Goal: Task Accomplishment & Management: Complete application form

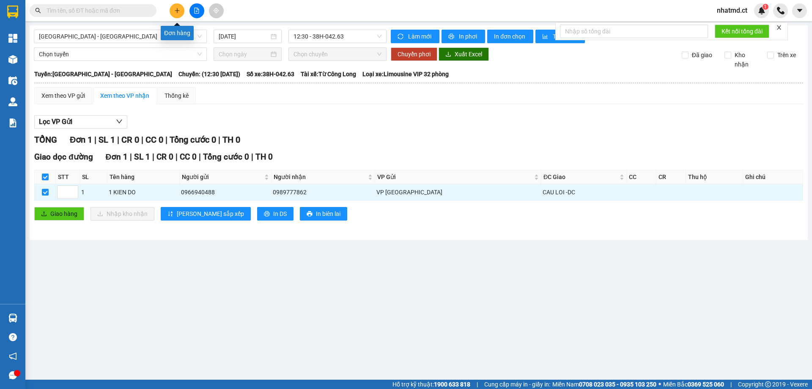
click at [178, 15] on button at bounding box center [177, 10] width 15 height 15
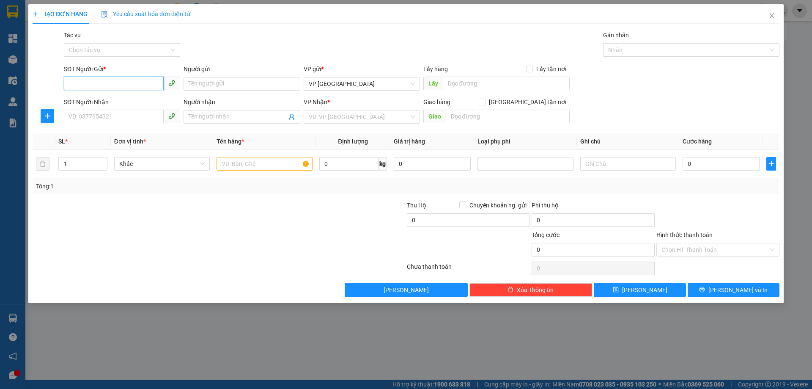
click at [151, 84] on input "SĐT Người Gửi *" at bounding box center [114, 84] width 100 height 14
type input "0372946593"
click at [152, 103] on div "0372946593 - a linh" at bounding box center [122, 100] width 106 height 9
type input "a linh"
type input "0355607333"
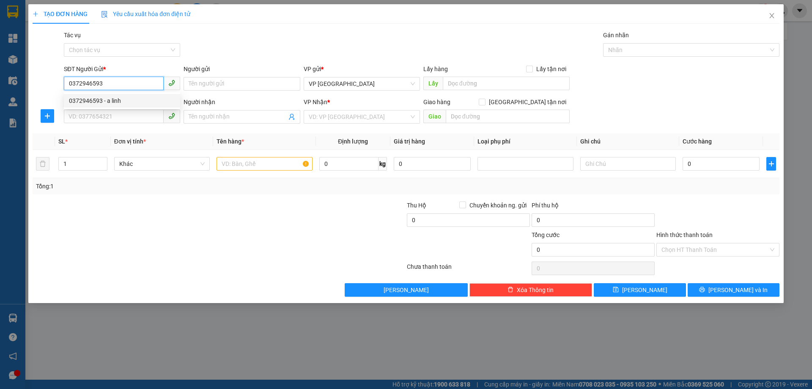
type input "chị [PERSON_NAME]"
type input "[PERSON_NAME]"
type input "50.000"
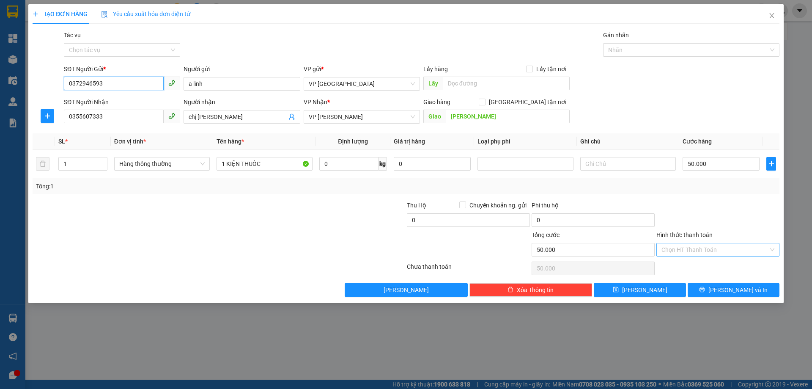
type input "0372946593"
click at [704, 249] on input "Hình thức thanh toán" at bounding box center [715, 249] width 107 height 13
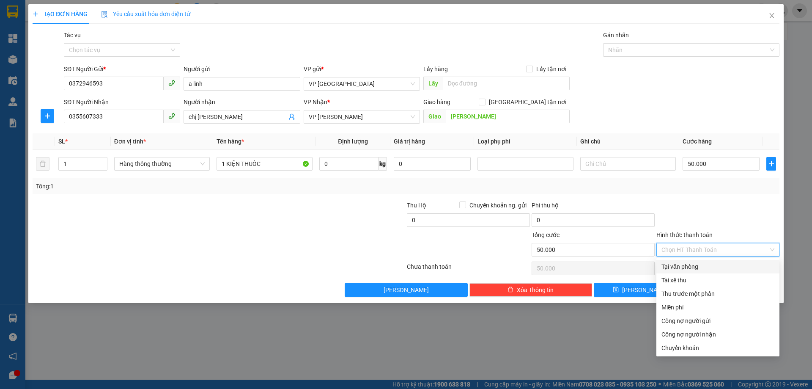
drag, startPoint x: 688, startPoint y: 269, endPoint x: 693, endPoint y: 271, distance: 5.5
click at [688, 269] on div "Tại văn phòng" at bounding box center [718, 266] width 113 height 9
type input "0"
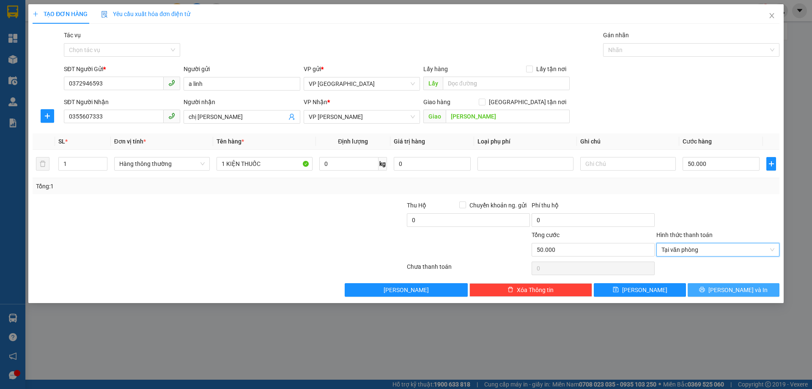
click at [714, 284] on button "[PERSON_NAME] và In" at bounding box center [734, 290] width 92 height 14
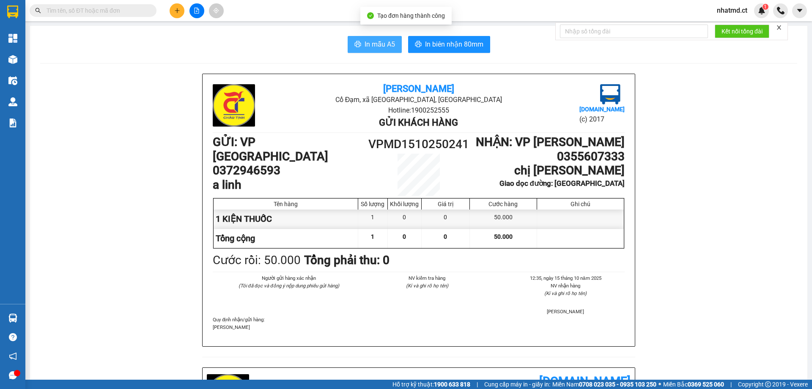
click at [371, 48] on span "In mẫu A5" at bounding box center [380, 44] width 30 height 11
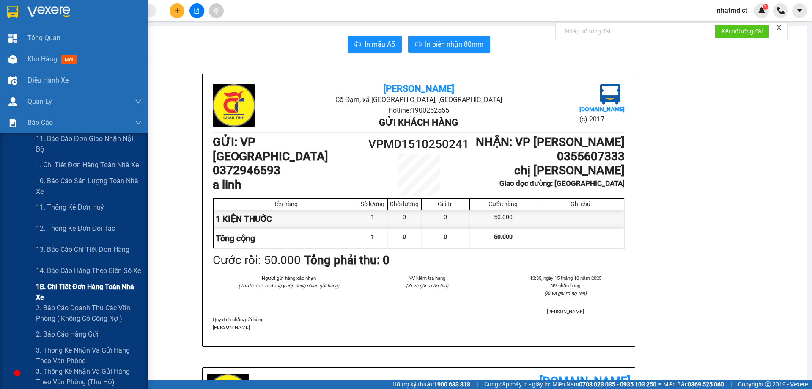
click at [62, 285] on span "1B. Chi tiết đơn hàng toàn nhà xe" at bounding box center [89, 291] width 106 height 21
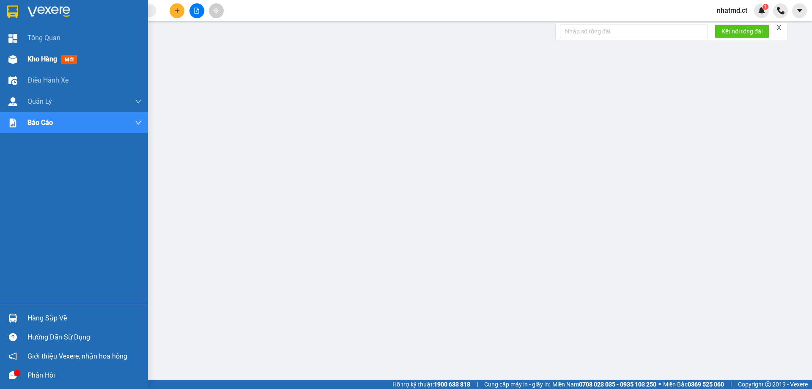
click at [14, 59] on img at bounding box center [12, 59] width 9 height 9
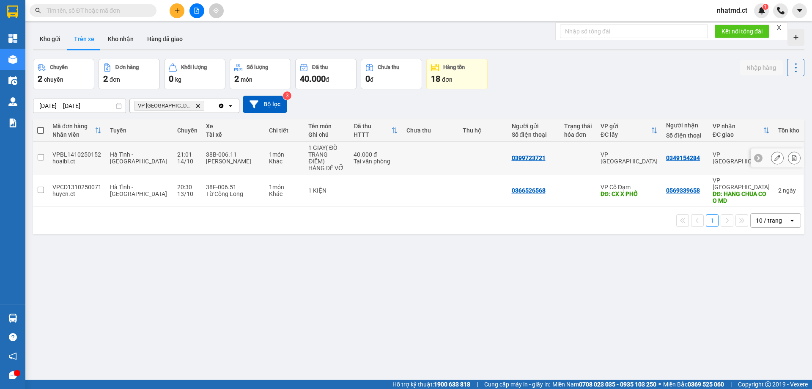
click at [774, 155] on icon at bounding box center [777, 158] width 6 height 6
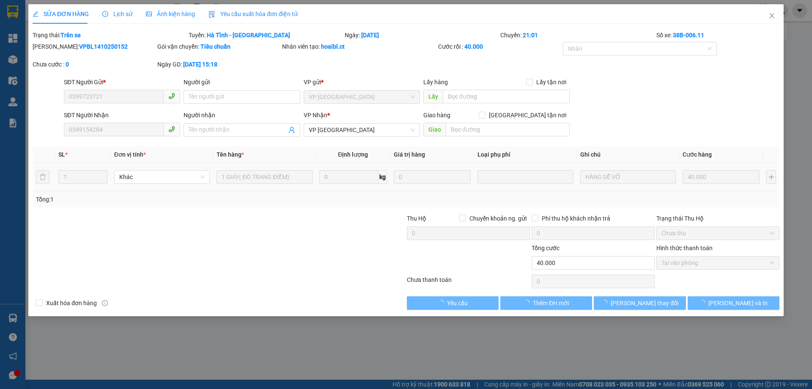
type input "0399723721"
type input "0349154284"
type input "0"
type input "40.000"
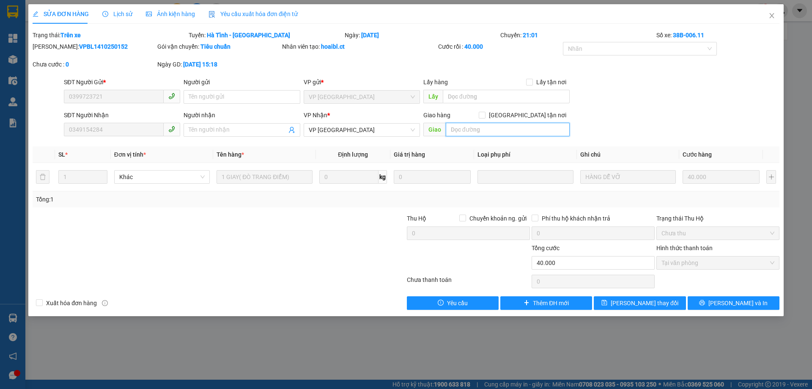
click at [510, 128] on input "text" at bounding box center [508, 130] width 124 height 14
type input "K"
type input "15-10 K CO HANG O VPMD"
click at [645, 299] on span "[PERSON_NAME] thay đổi" at bounding box center [645, 302] width 68 height 9
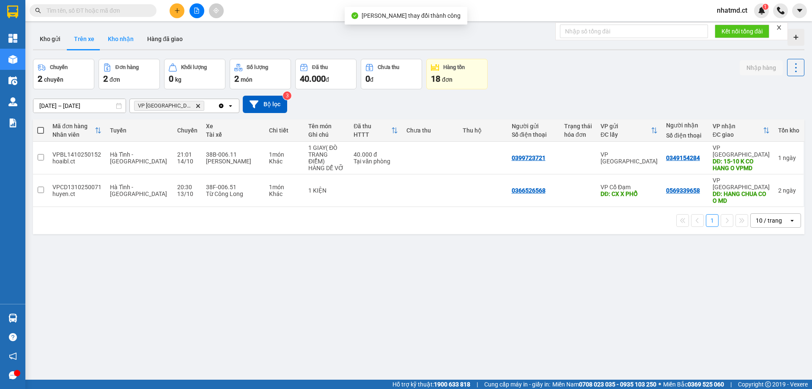
click at [135, 36] on button "Kho nhận" at bounding box center [120, 39] width 39 height 20
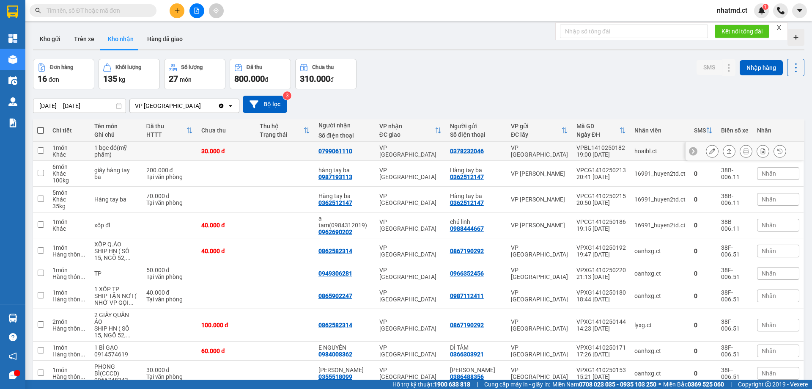
click at [284, 155] on td at bounding box center [284, 151] width 59 height 19
checkbox input "true"
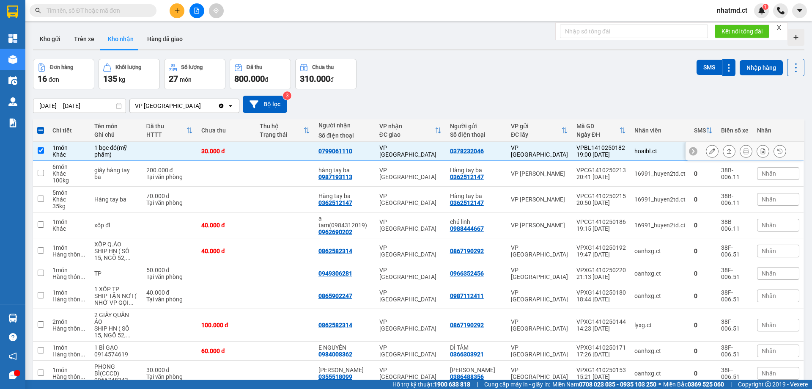
click at [709, 153] on icon at bounding box center [712, 151] width 6 height 6
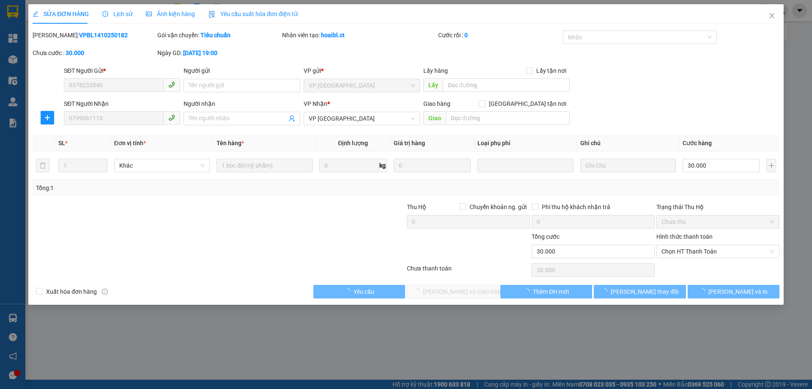
type input "0378232046"
type input "0799061110"
type input "0"
type input "30.000"
click at [697, 250] on span "Chọn HT Thanh Toán" at bounding box center [718, 251] width 113 height 13
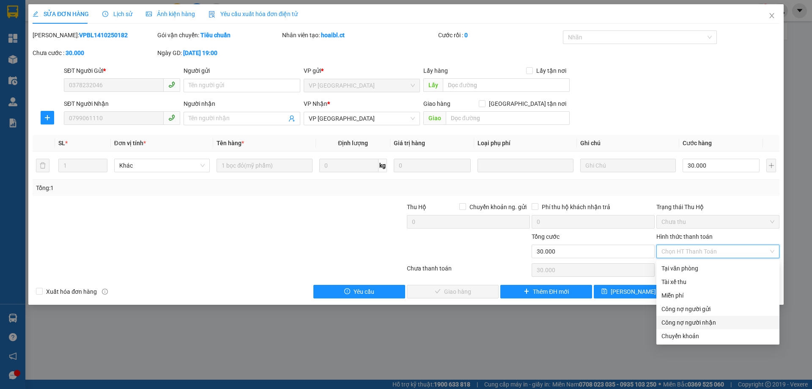
click at [682, 333] on div "Chuyển khoản" at bounding box center [718, 335] width 113 height 9
type input "0"
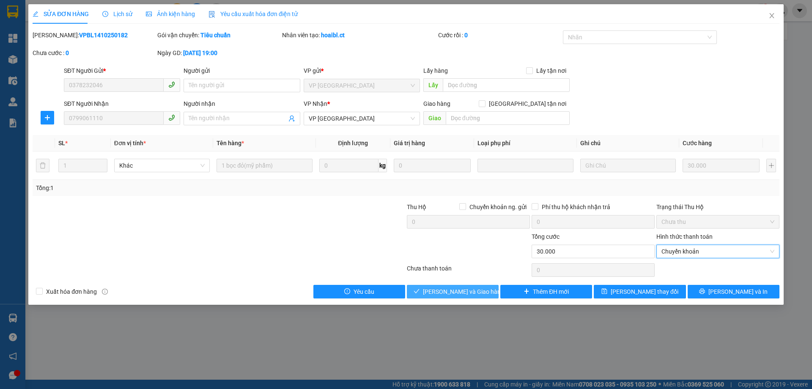
click at [485, 296] on button "[PERSON_NAME] và Giao hàng" at bounding box center [453, 292] width 92 height 14
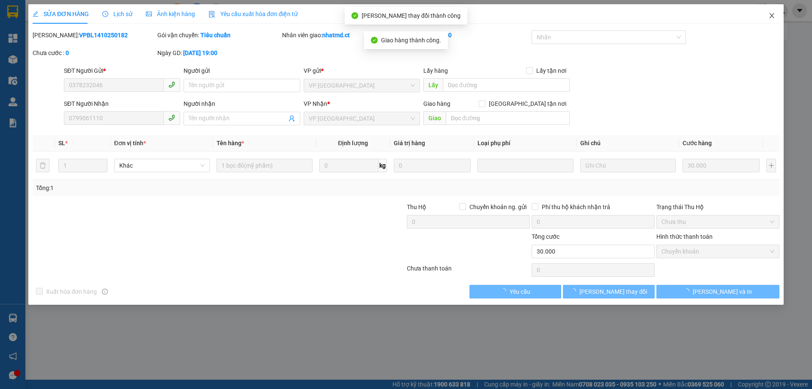
click at [771, 19] on span "Close" at bounding box center [772, 16] width 24 height 24
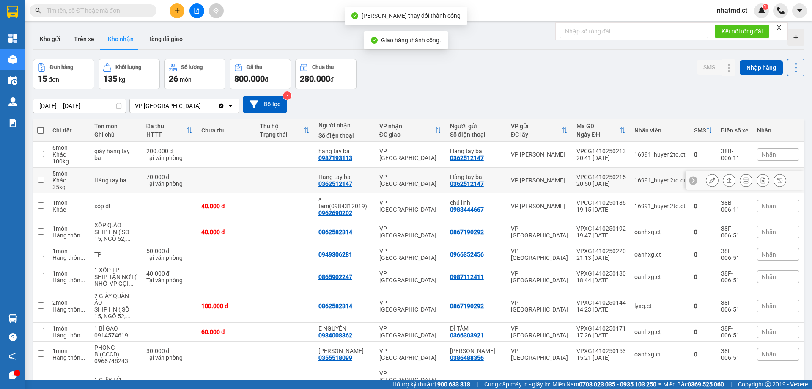
click at [211, 181] on td at bounding box center [226, 180] width 59 height 26
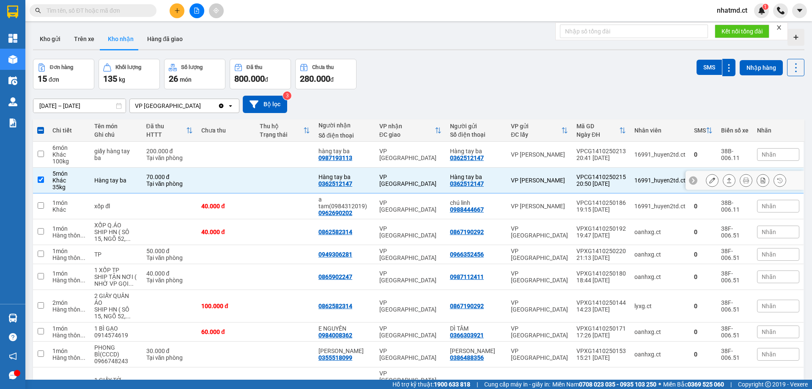
click at [727, 183] on icon at bounding box center [729, 180] width 5 height 5
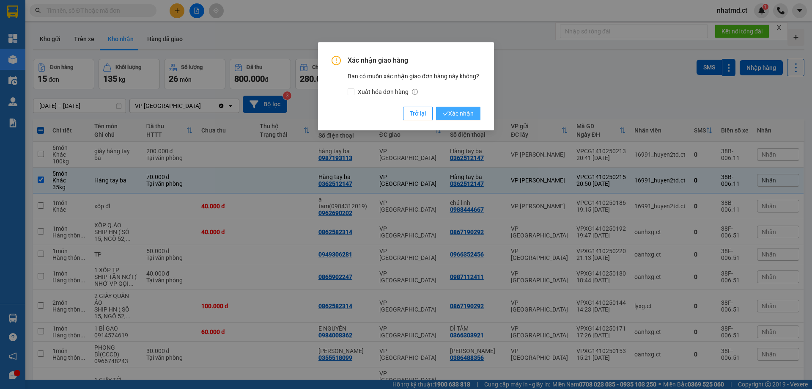
click at [465, 113] on span "Xác nhận" at bounding box center [458, 113] width 31 height 9
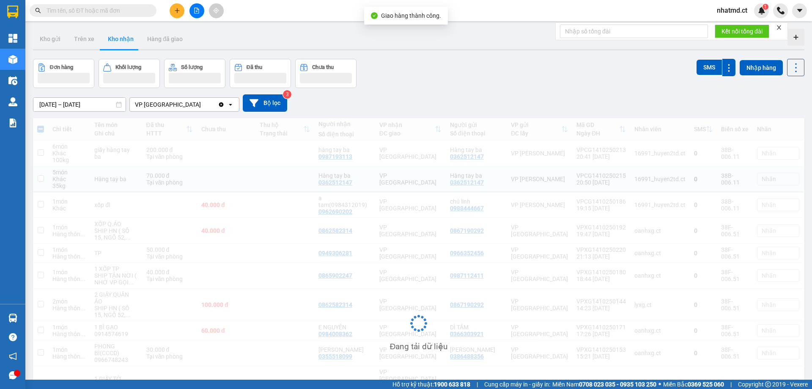
checkbox input "false"
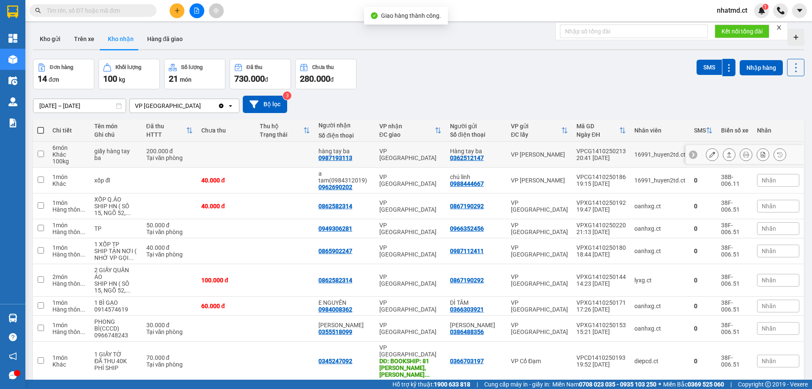
click at [256, 162] on td at bounding box center [226, 155] width 59 height 26
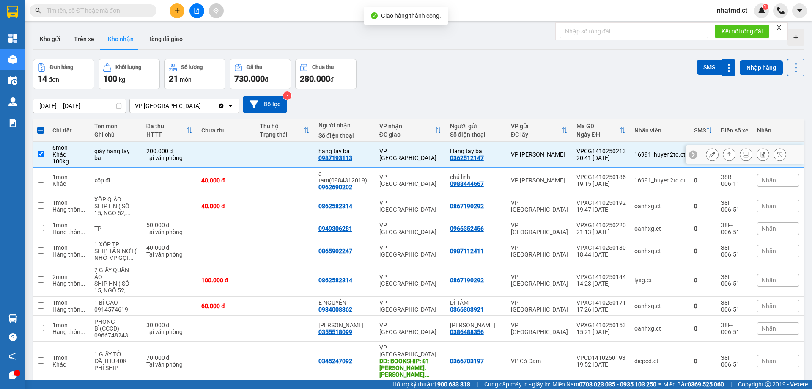
click at [726, 154] on icon at bounding box center [729, 154] width 6 height 6
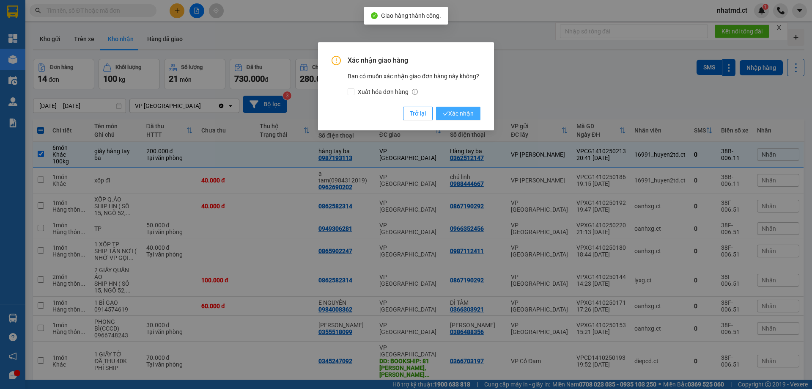
click at [464, 114] on span "Xác nhận" at bounding box center [458, 113] width 31 height 9
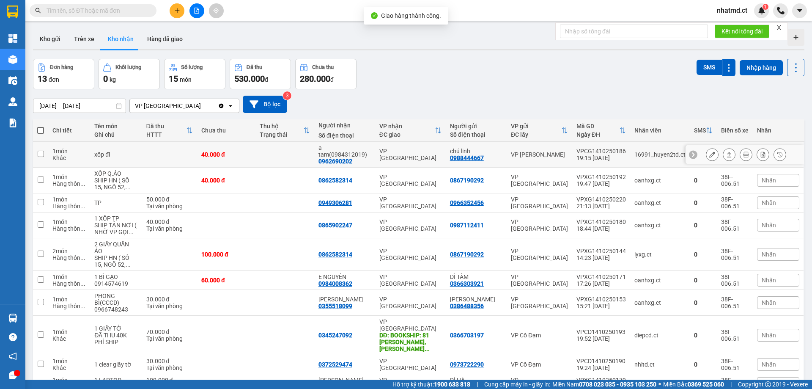
click at [401, 152] on div "VP [GEOGRAPHIC_DATA]" at bounding box center [410, 155] width 62 height 14
checkbox input "true"
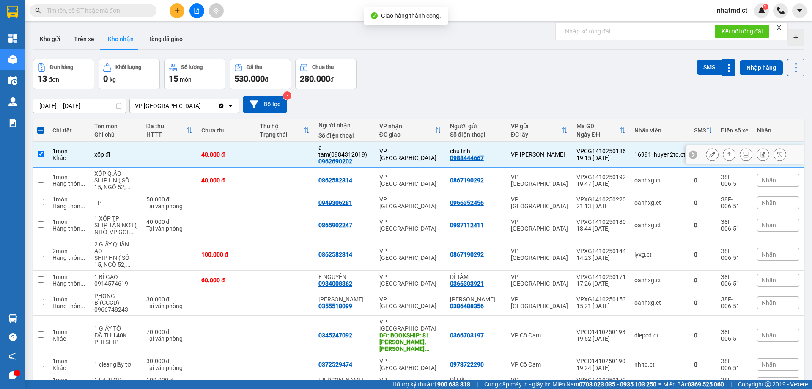
click at [709, 152] on icon at bounding box center [712, 154] width 6 height 6
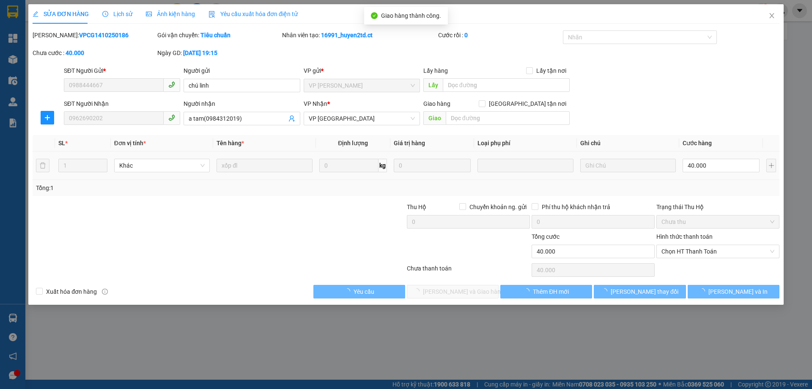
type input "0988444667"
type input "chú linh"
type input "0962690202"
type input "a tam(0984312019)"
type input "0"
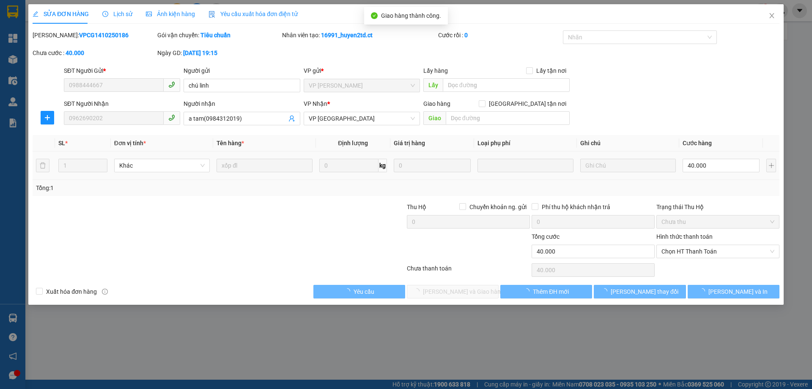
type input "40.000"
click at [682, 251] on span "Chọn HT Thanh Toán" at bounding box center [718, 251] width 113 height 13
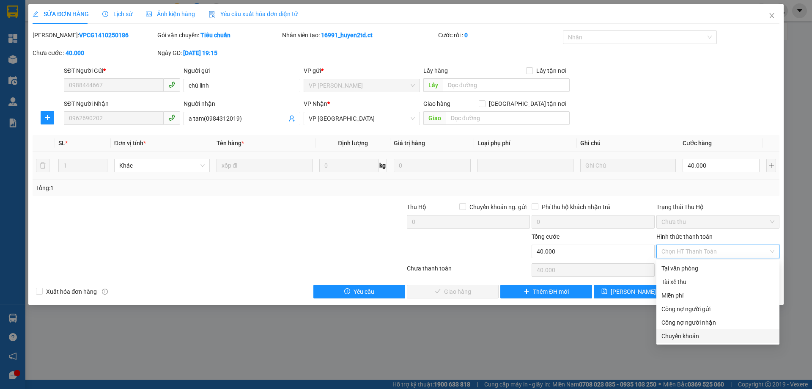
click at [669, 333] on div "Chuyển khoản" at bounding box center [718, 335] width 113 height 9
type input "0"
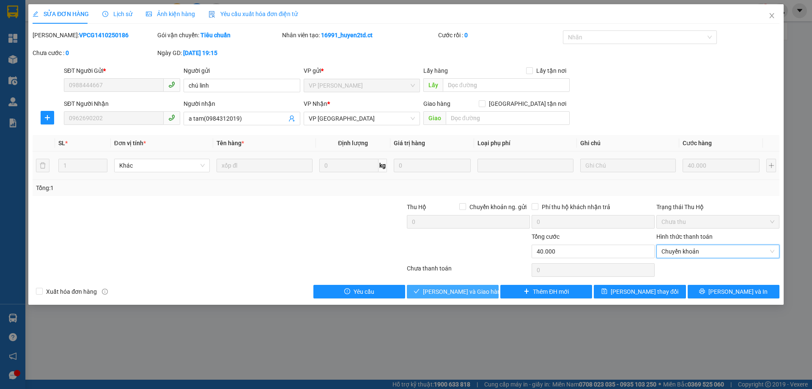
click at [472, 294] on span "[PERSON_NAME] và Giao hàng" at bounding box center [463, 291] width 81 height 9
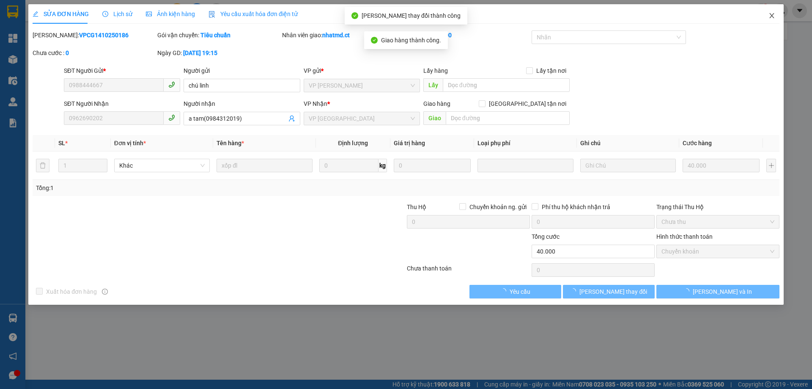
click at [770, 16] on icon "close" at bounding box center [772, 15] width 7 height 7
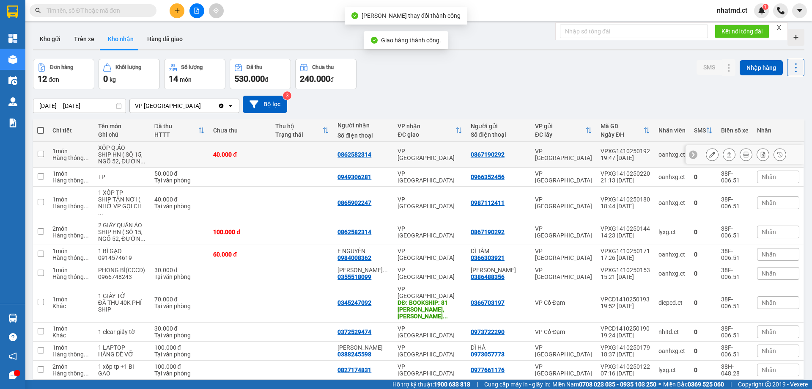
drag, startPoint x: 264, startPoint y: 152, endPoint x: 259, endPoint y: 153, distance: 4.3
click at [263, 153] on div "40.000 đ" at bounding box center [240, 154] width 54 height 7
checkbox input "true"
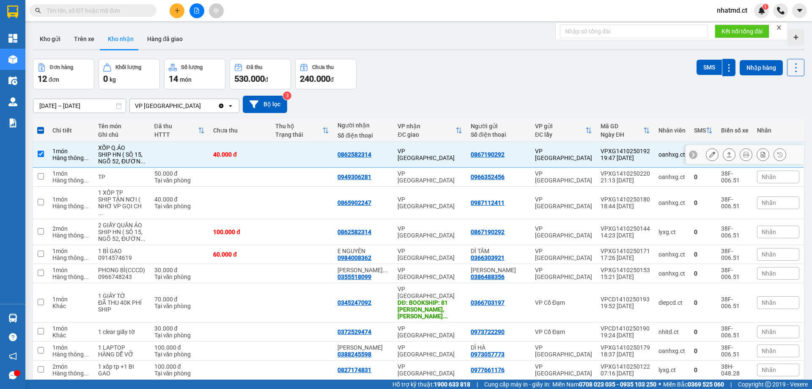
click at [706, 154] on button at bounding box center [712, 154] width 12 height 15
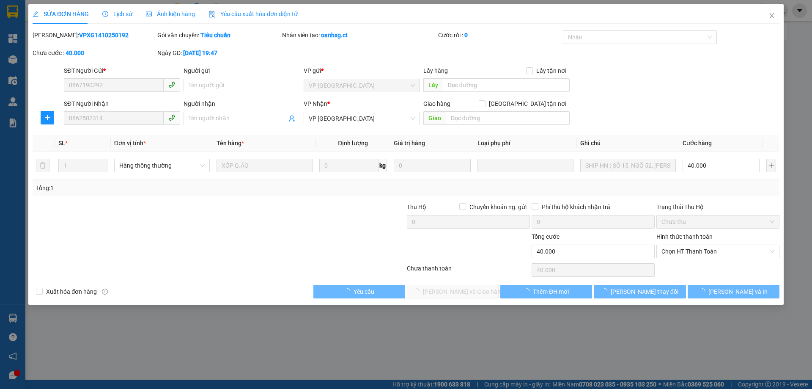
type input "0867190292"
type input "0862582314"
type input "0"
type input "40.000"
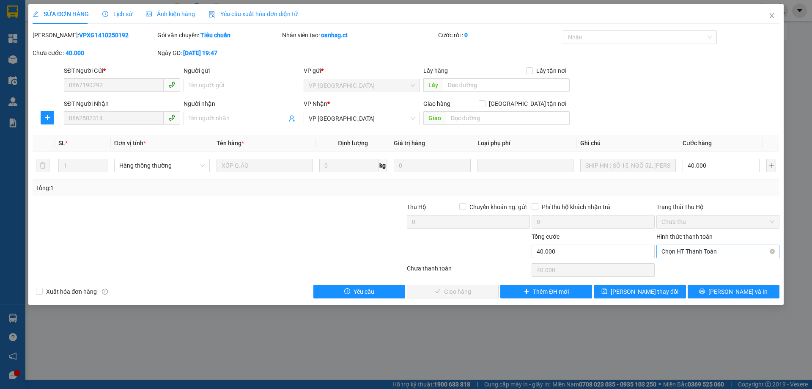
click at [695, 249] on span "Chọn HT Thanh Toán" at bounding box center [718, 251] width 113 height 13
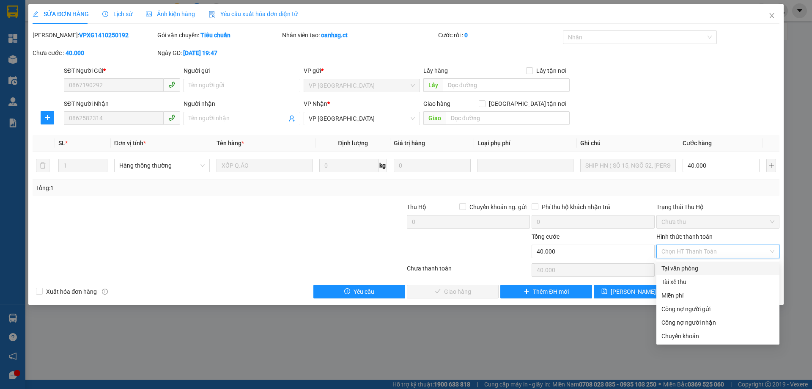
click at [697, 270] on div "Tại văn phòng" at bounding box center [718, 268] width 113 height 9
type input "0"
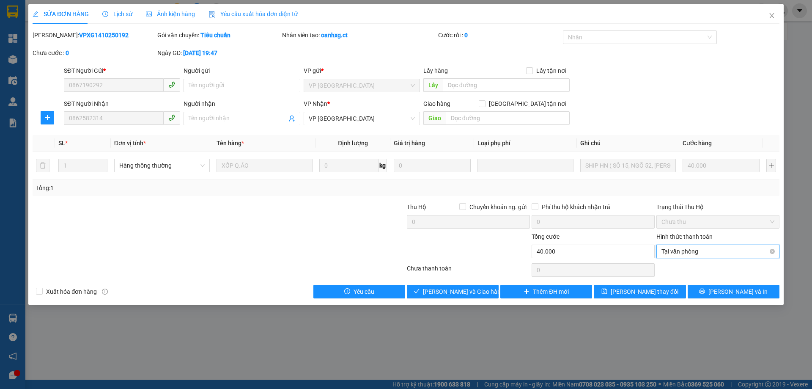
click at [715, 250] on span "Tại văn phòng" at bounding box center [718, 251] width 113 height 13
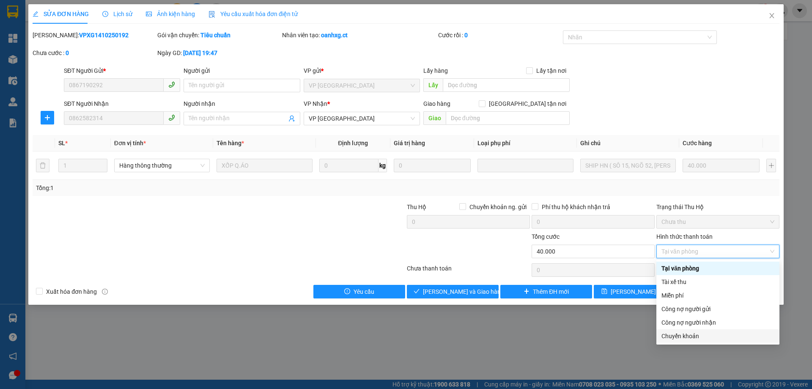
click at [700, 337] on div "Chuyển khoản" at bounding box center [718, 335] width 113 height 9
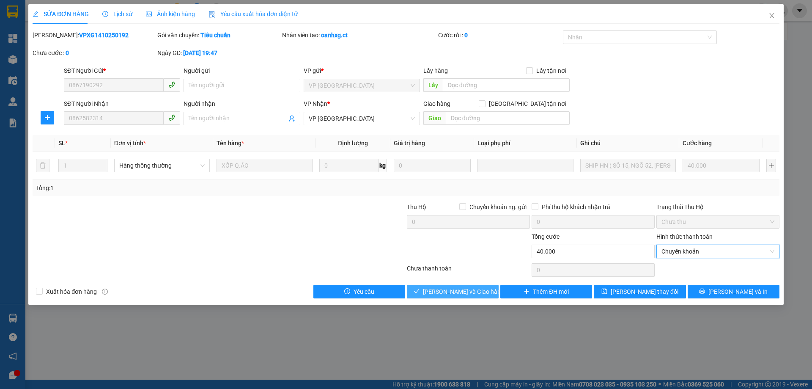
click at [463, 298] on button "[PERSON_NAME] và Giao hàng" at bounding box center [453, 292] width 92 height 14
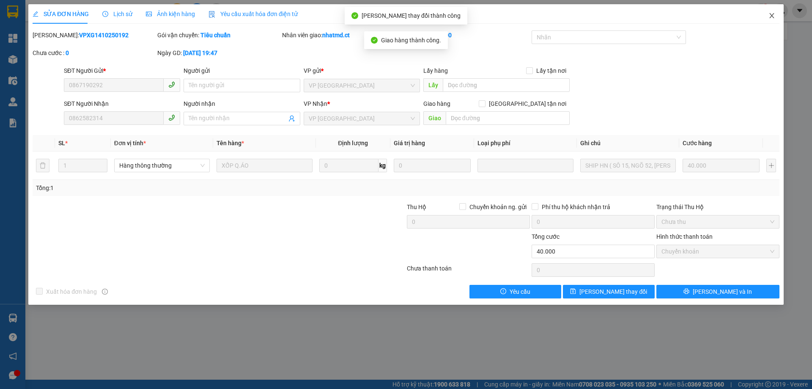
click at [773, 15] on icon "close" at bounding box center [771, 15] width 5 height 5
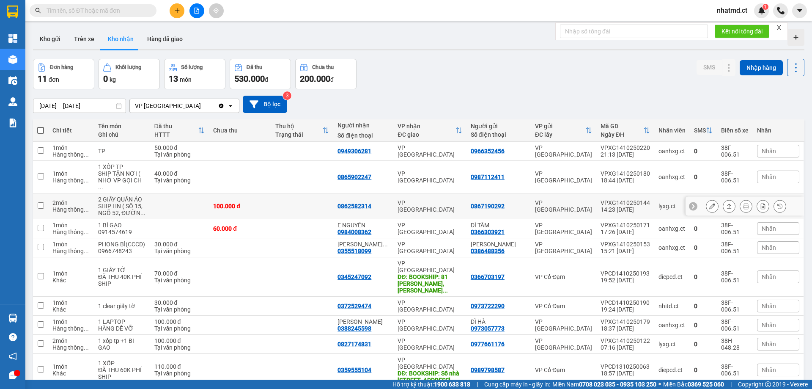
click at [244, 193] on td "100.000 đ" at bounding box center [240, 206] width 62 height 26
checkbox input "true"
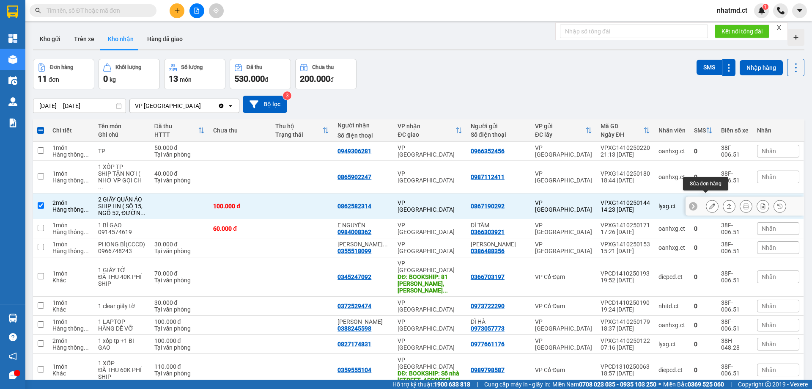
click at [706, 199] on button at bounding box center [712, 206] width 12 height 15
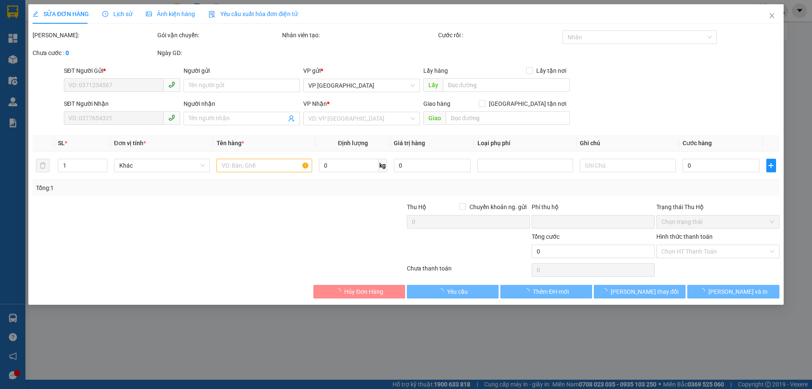
type input "0867190292"
type input "0862582314"
type input "0"
type input "100.000"
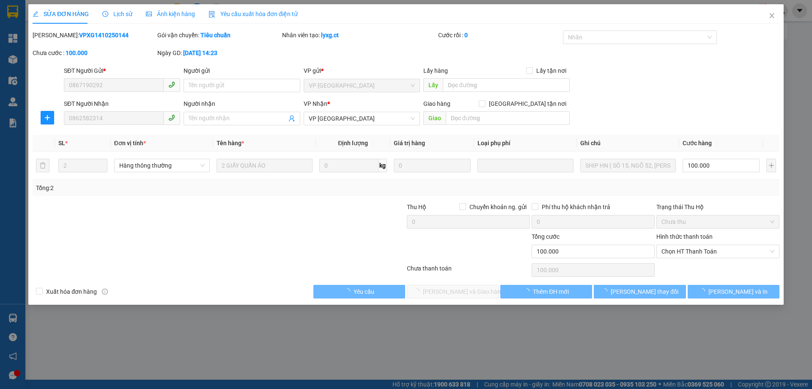
click at [685, 250] on span "Chọn HT Thanh Toán" at bounding box center [718, 251] width 113 height 13
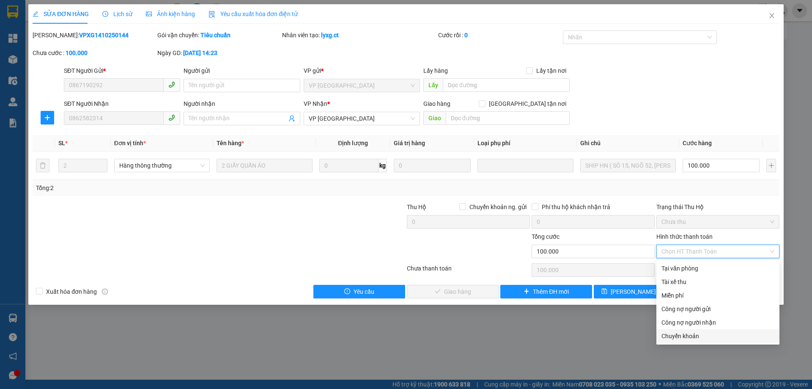
click at [664, 340] on div "Chuyển khoản" at bounding box center [718, 335] width 113 height 9
type input "0"
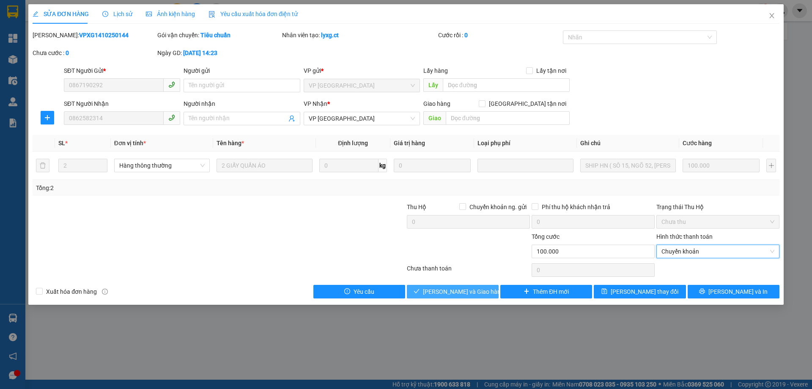
click at [473, 287] on span "[PERSON_NAME] và Giao hàng" at bounding box center [463, 291] width 81 height 9
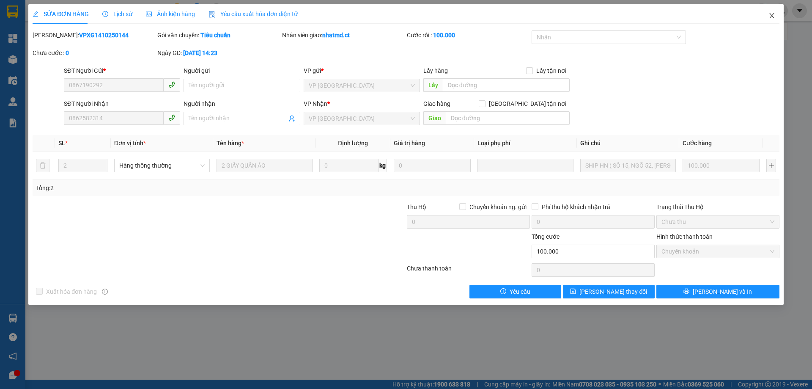
click at [774, 16] on icon "close" at bounding box center [772, 15] width 7 height 7
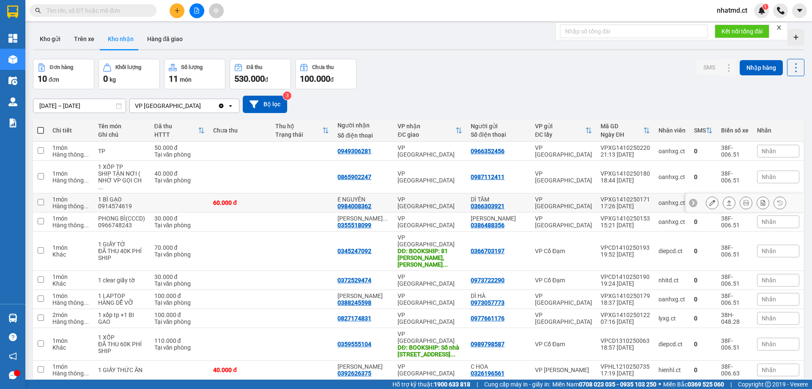
click at [278, 197] on td at bounding box center [302, 202] width 62 height 19
checkbox input "true"
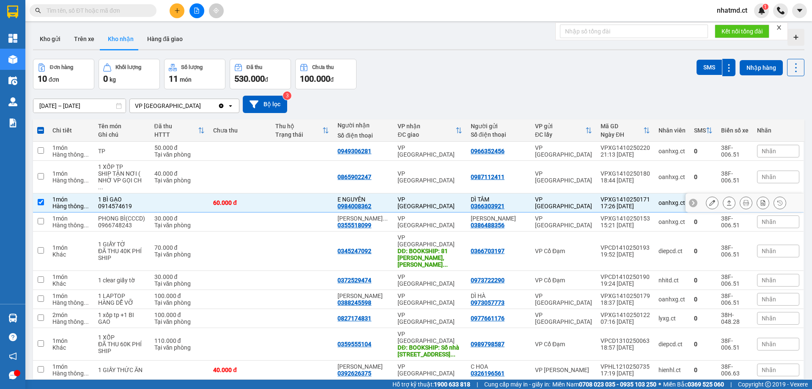
click at [709, 200] on icon at bounding box center [712, 203] width 6 height 6
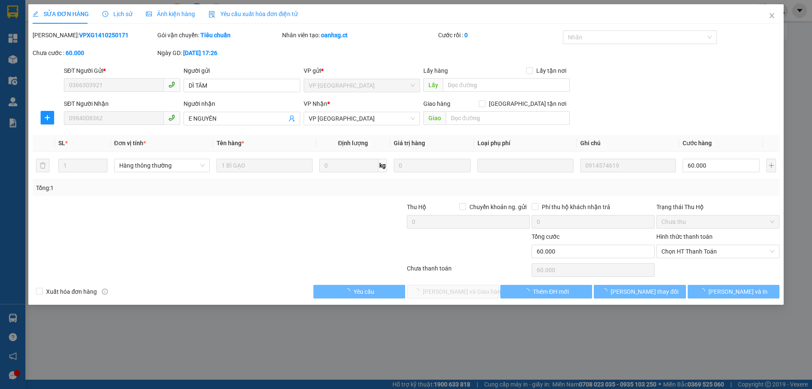
type input "0366303921"
type input "DÌ TÂM"
type input "0984008362"
type input "E NGUYÊN"
type input "0"
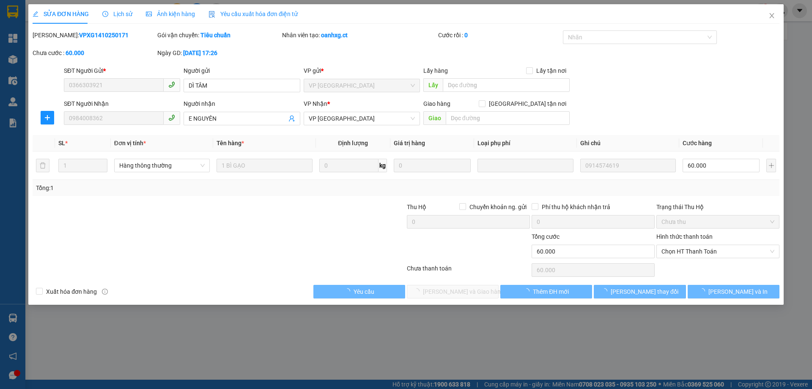
type input "60.000"
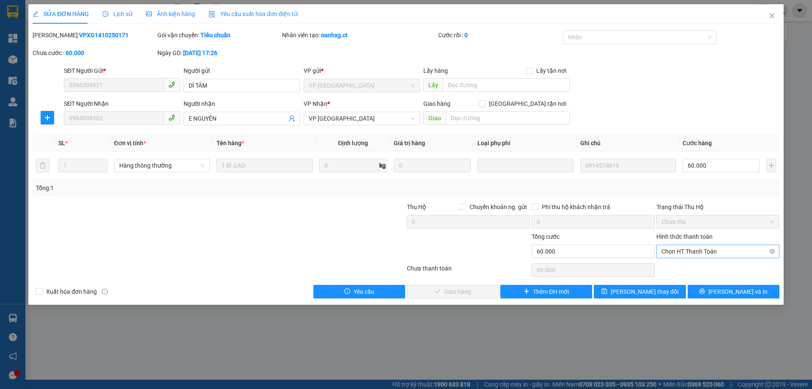
click at [687, 250] on span "Chọn HT Thanh Toán" at bounding box center [718, 251] width 113 height 13
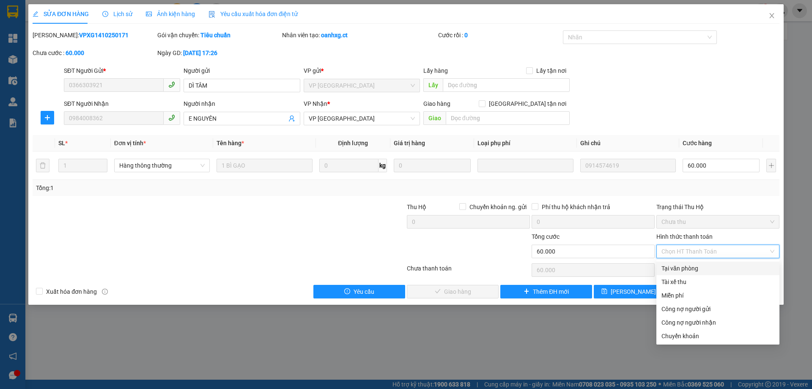
click at [684, 268] on div "Tại văn phòng" at bounding box center [718, 268] width 113 height 9
type input "0"
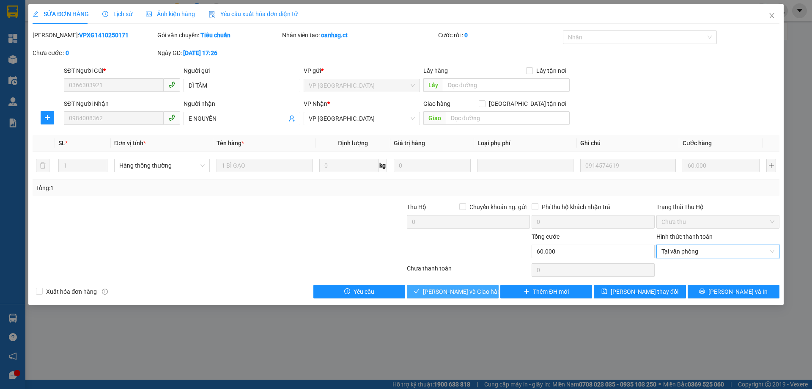
click at [482, 296] on button "[PERSON_NAME] và Giao hàng" at bounding box center [453, 292] width 92 height 14
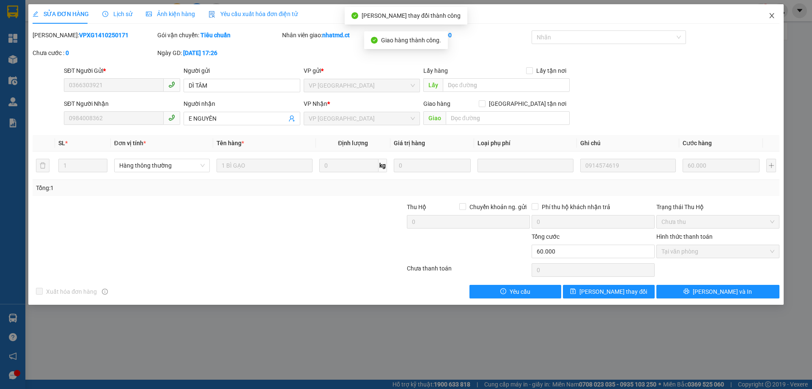
click at [773, 19] on icon "close" at bounding box center [772, 15] width 7 height 7
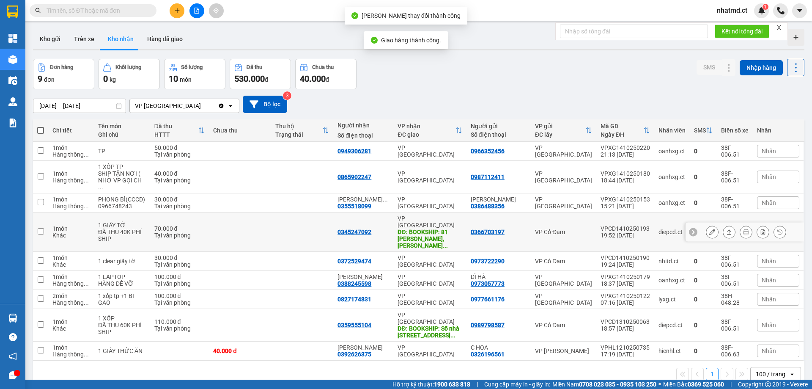
click at [281, 217] on td at bounding box center [302, 231] width 62 height 39
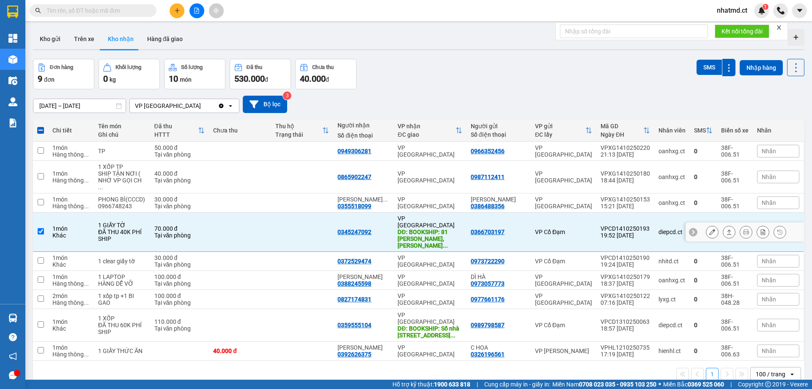
click at [726, 229] on icon at bounding box center [729, 232] width 6 height 6
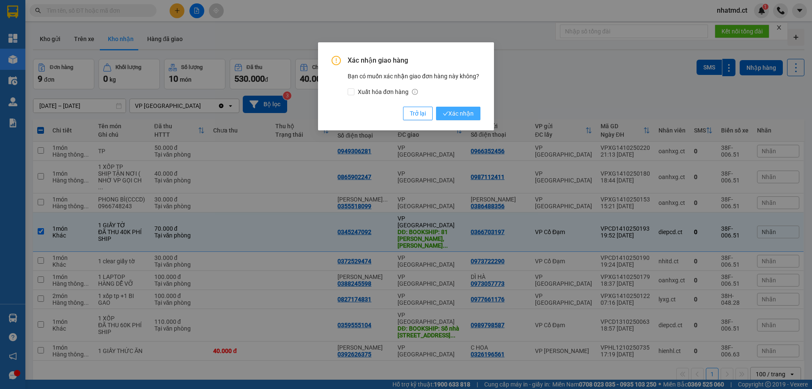
click at [458, 114] on span "Xác nhận" at bounding box center [458, 113] width 31 height 9
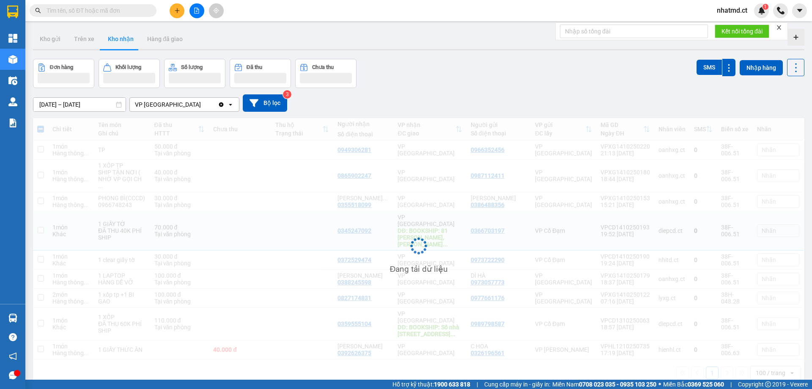
checkbox input "false"
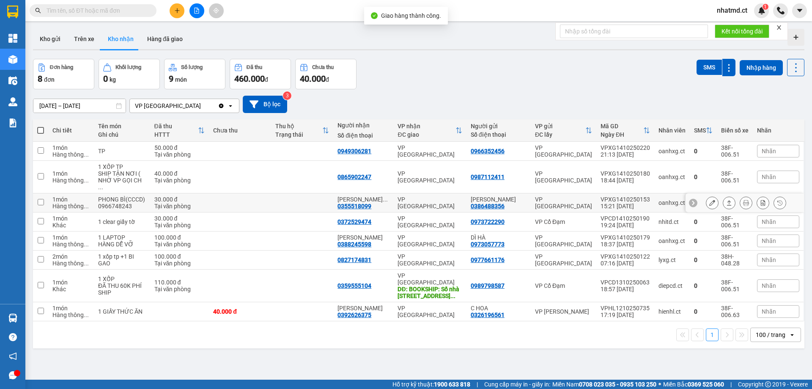
click at [260, 193] on td at bounding box center [240, 202] width 62 height 19
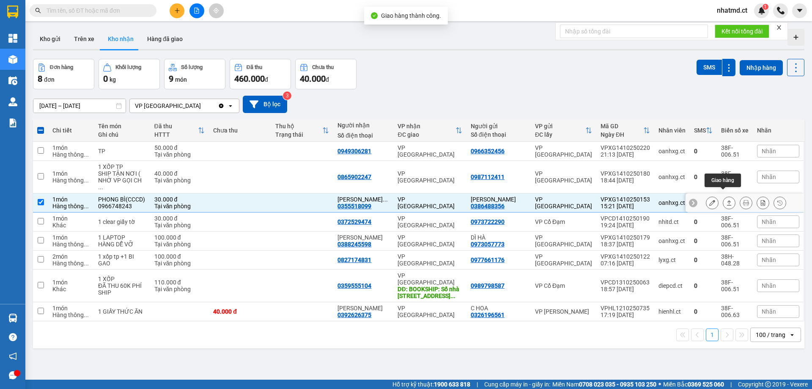
click at [726, 200] on icon at bounding box center [729, 203] width 6 height 6
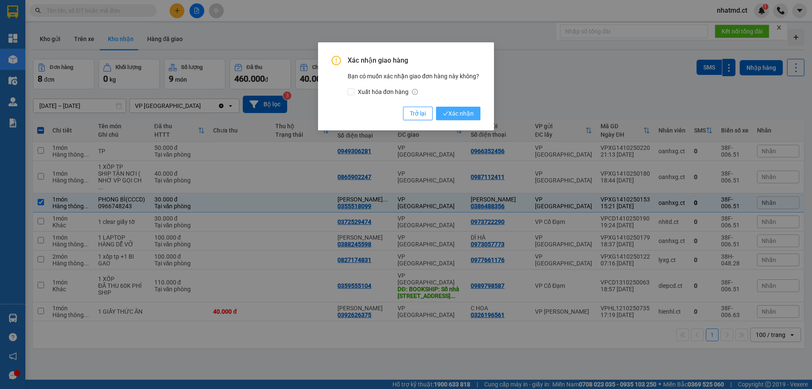
click at [478, 117] on button "Xác nhận" at bounding box center [458, 114] width 44 height 14
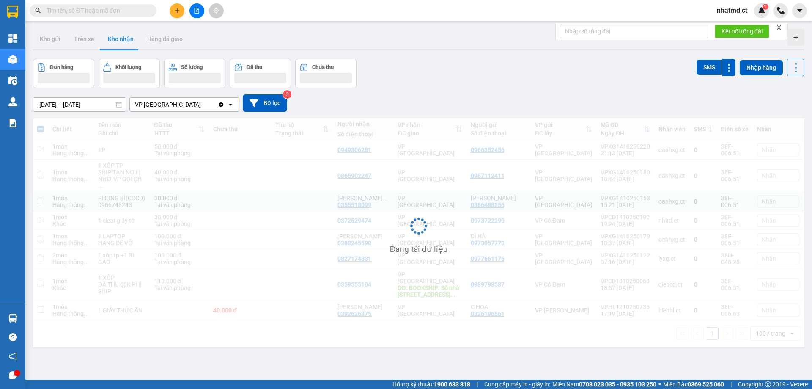
checkbox input "false"
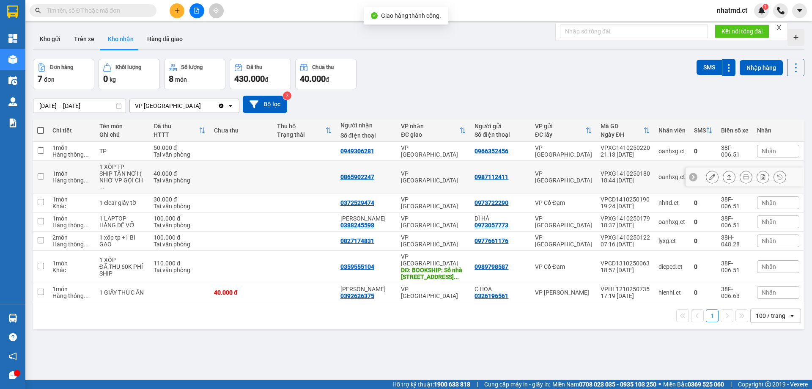
drag, startPoint x: 225, startPoint y: 173, endPoint x: 212, endPoint y: 168, distance: 13.4
click at [225, 173] on td at bounding box center [241, 177] width 63 height 33
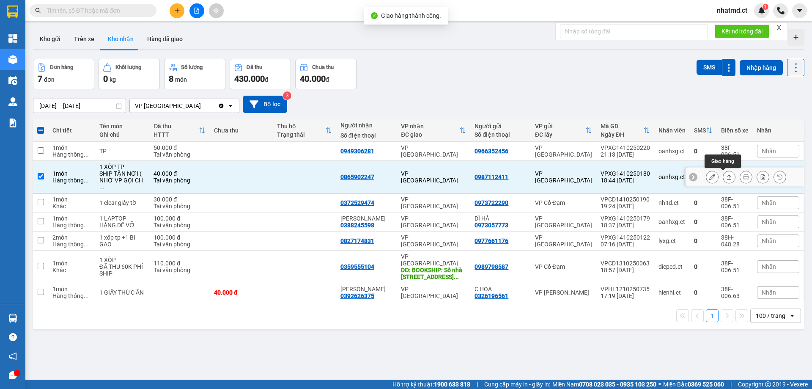
click at [726, 176] on icon at bounding box center [729, 177] width 6 height 6
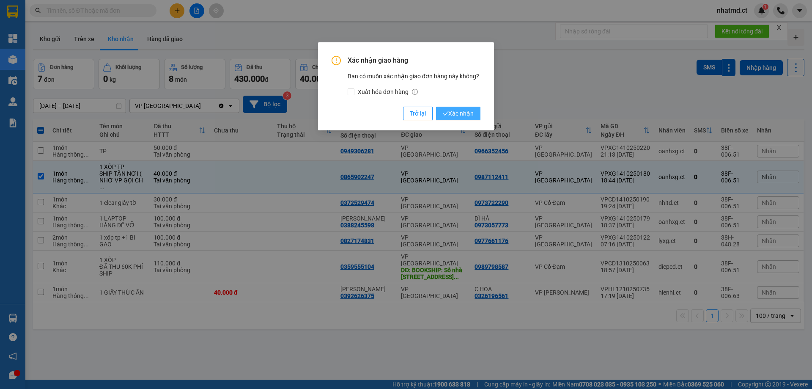
click at [453, 115] on span "Xác nhận" at bounding box center [458, 113] width 31 height 9
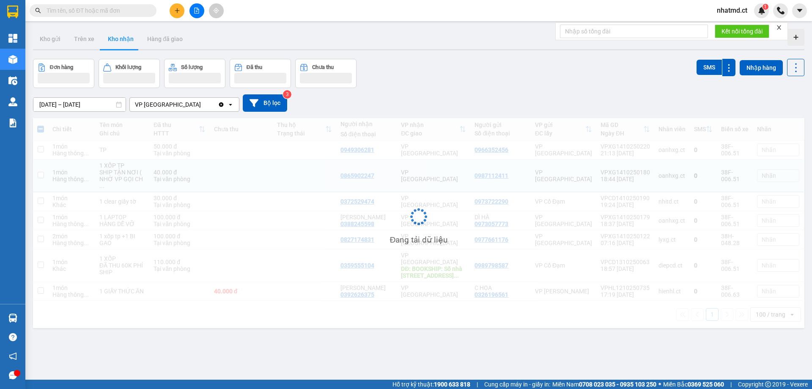
checkbox input "false"
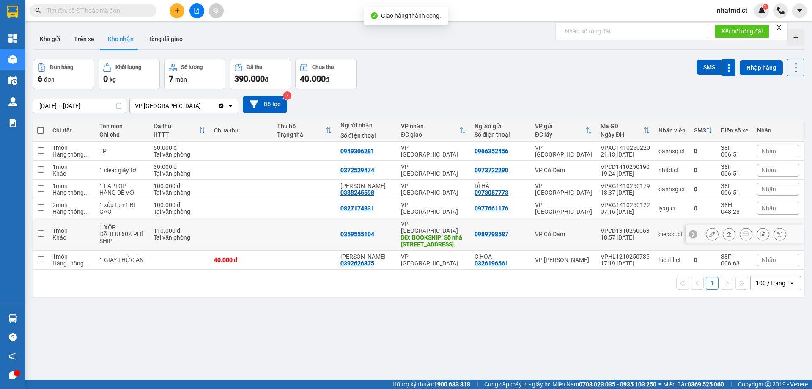
drag, startPoint x: 286, startPoint y: 230, endPoint x: 457, endPoint y: 239, distance: 170.7
click at [287, 230] on td at bounding box center [304, 234] width 63 height 33
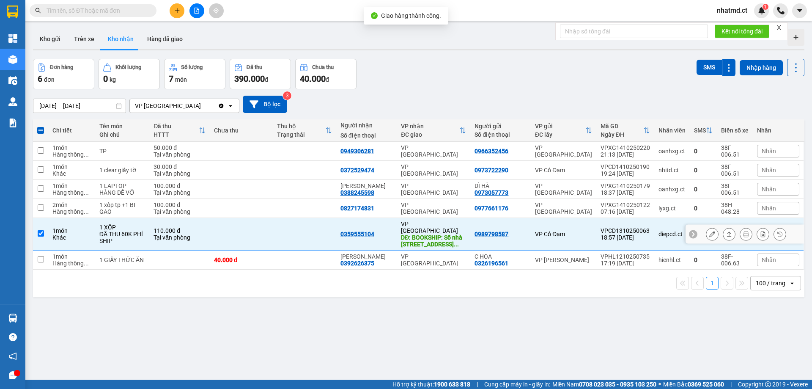
click at [726, 232] on icon at bounding box center [729, 234] width 6 height 6
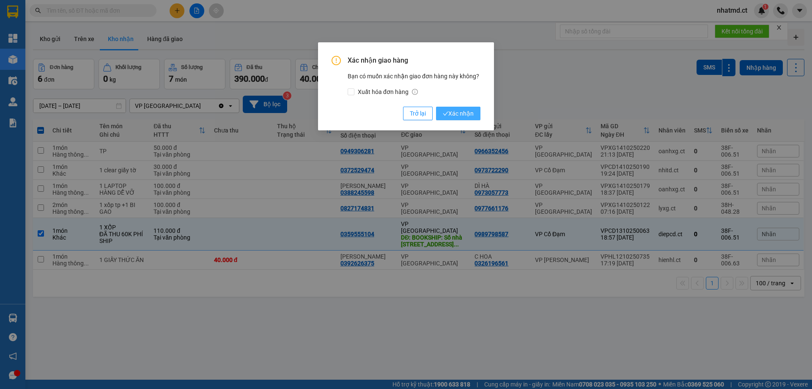
click at [460, 108] on button "Xác nhận" at bounding box center [458, 114] width 44 height 14
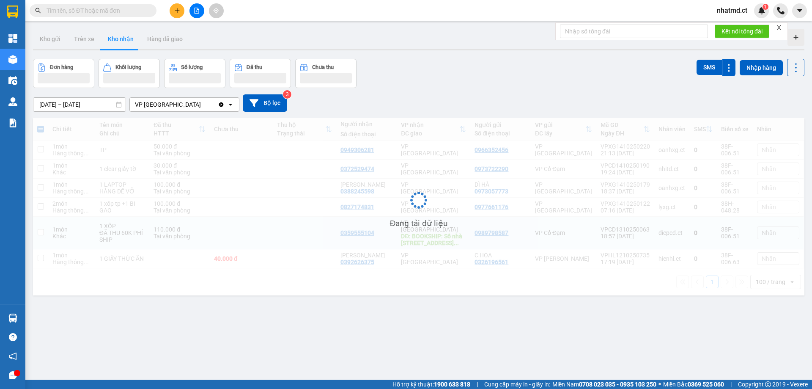
checkbox input "false"
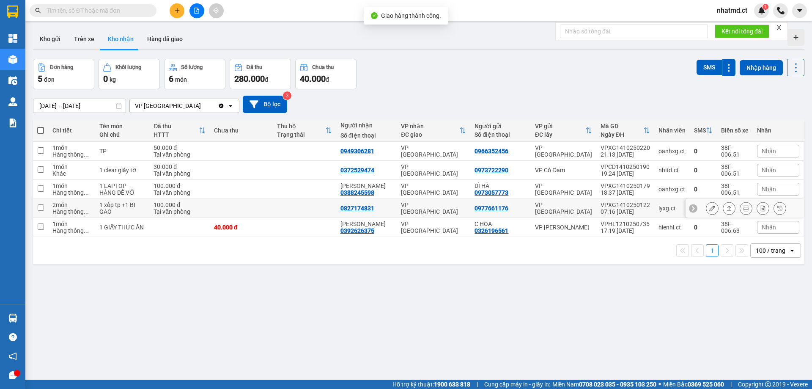
click at [310, 206] on td at bounding box center [304, 208] width 63 height 19
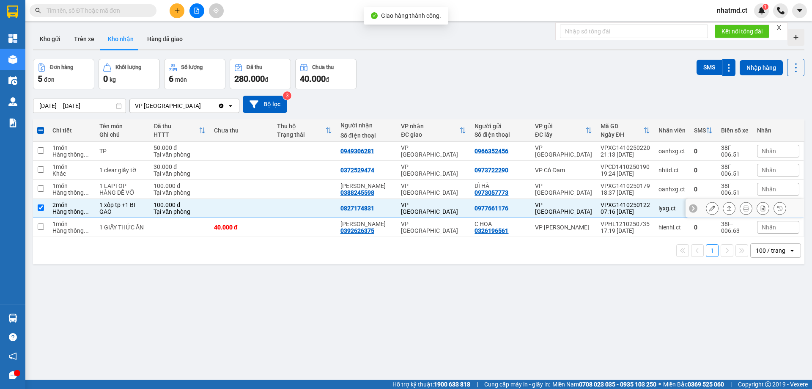
click at [299, 210] on td at bounding box center [304, 208] width 63 height 19
checkbox input "false"
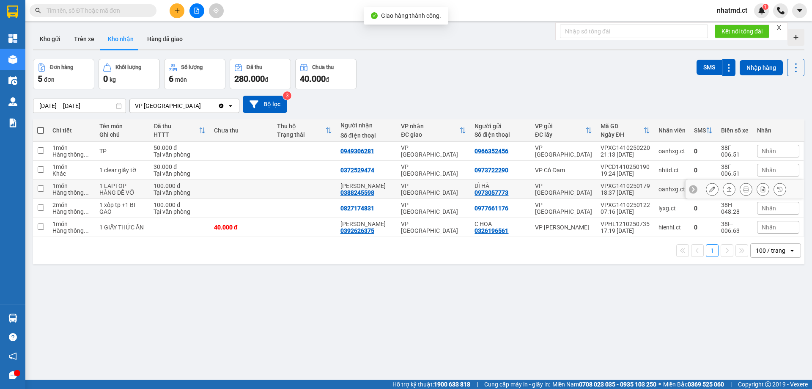
click at [303, 182] on td at bounding box center [304, 189] width 63 height 19
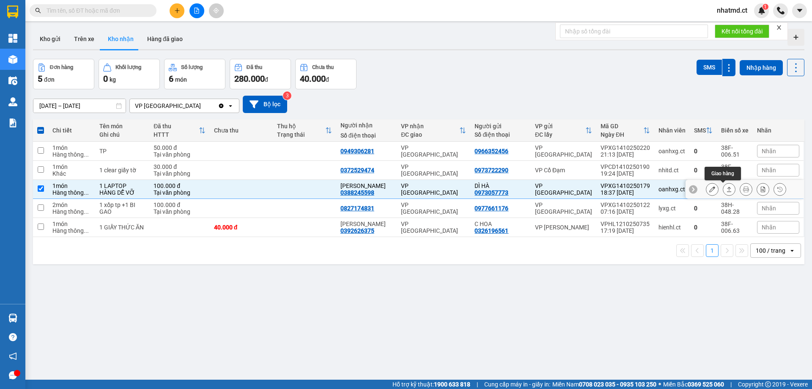
click at [726, 189] on icon at bounding box center [729, 189] width 6 height 6
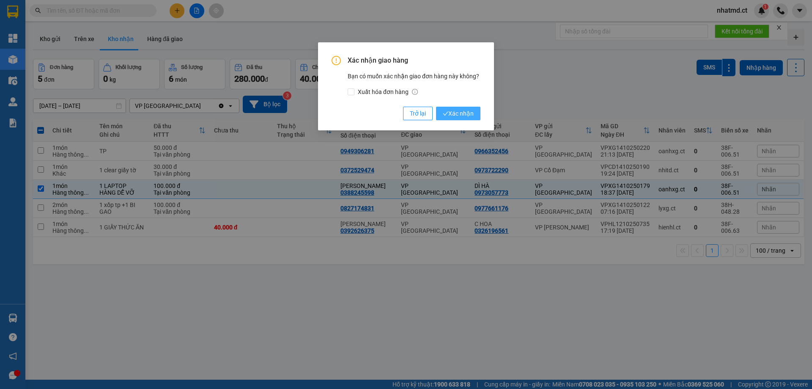
click at [457, 110] on span "Xác nhận" at bounding box center [458, 113] width 31 height 9
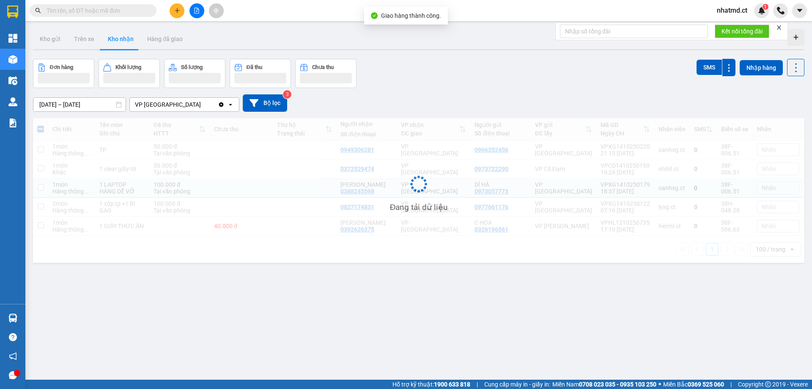
checkbox input "false"
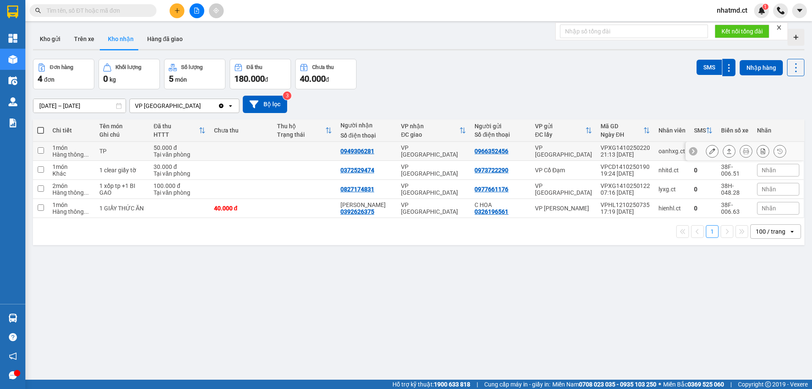
click at [319, 148] on td at bounding box center [304, 151] width 63 height 19
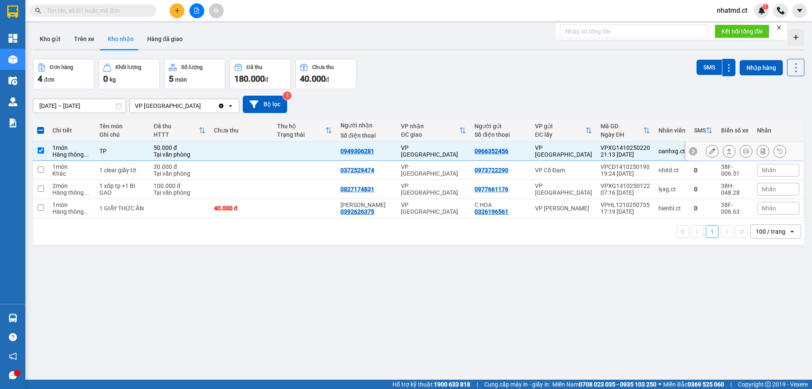
click at [726, 154] on icon at bounding box center [729, 151] width 6 height 6
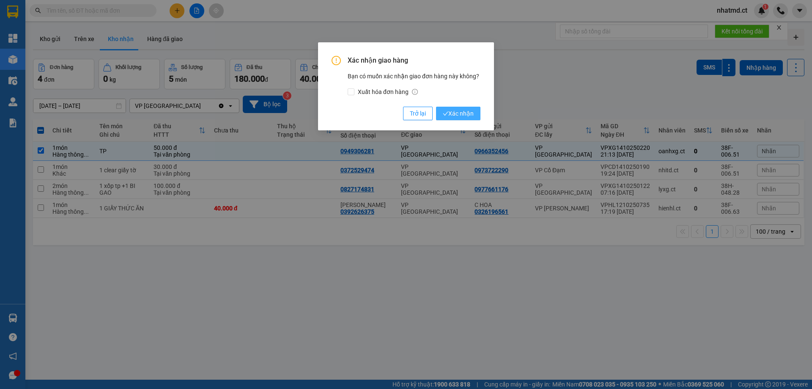
click at [447, 113] on icon "check" at bounding box center [445, 114] width 5 height 4
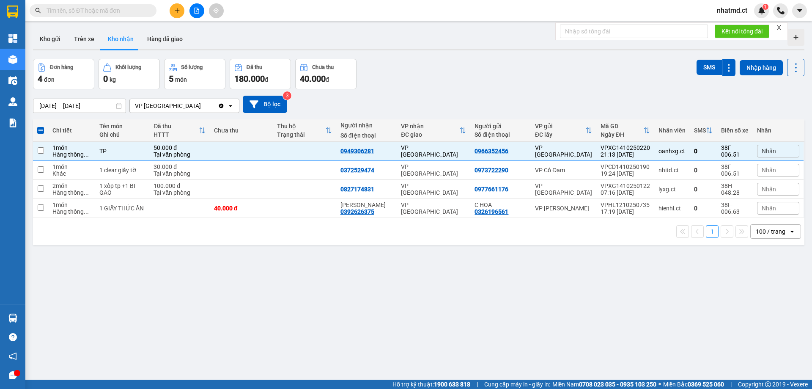
checkbox input "false"
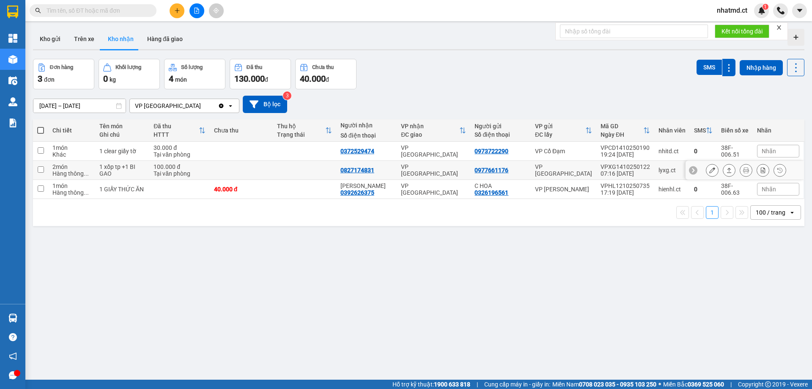
click at [386, 176] on td "0827174831" at bounding box center [366, 170] width 61 height 19
checkbox input "true"
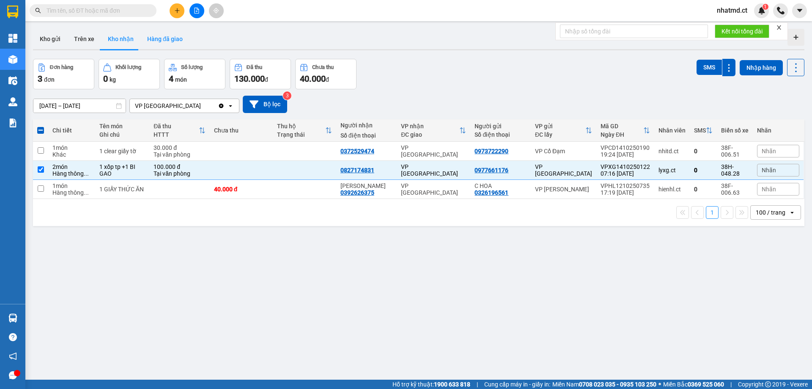
click at [152, 37] on button "Hàng đã giao" at bounding box center [164, 39] width 49 height 20
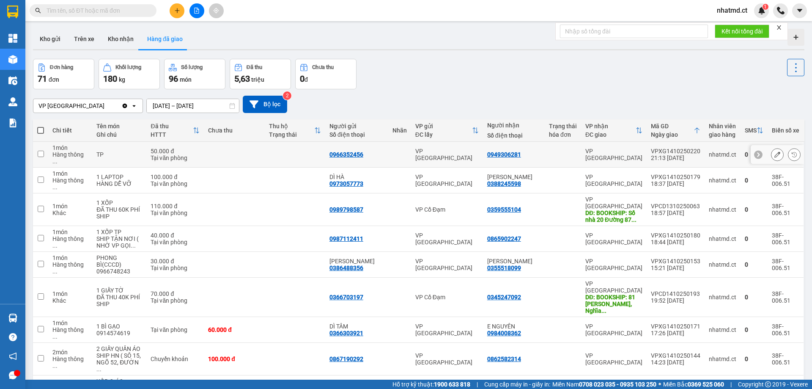
click at [234, 155] on td at bounding box center [234, 155] width 60 height 26
checkbox input "true"
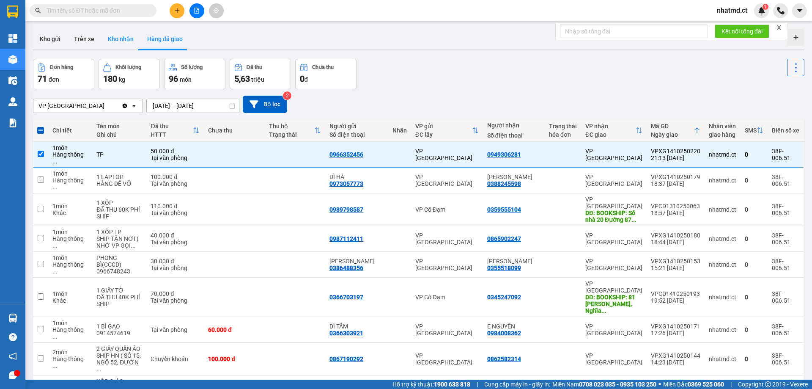
click at [121, 42] on button "Kho nhận" at bounding box center [120, 39] width 39 height 20
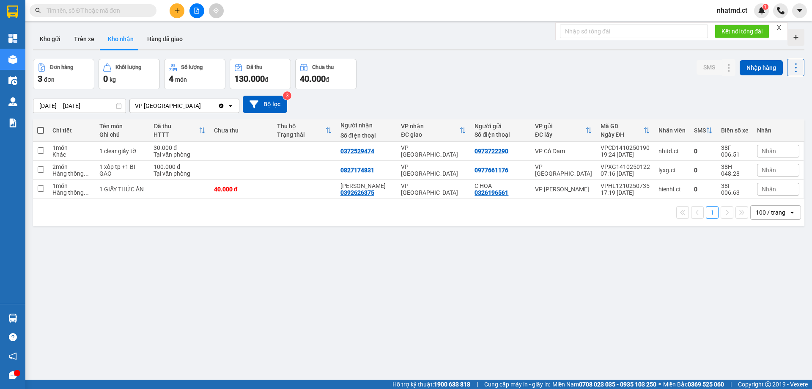
click at [127, 11] on input "text" at bounding box center [97, 10] width 100 height 9
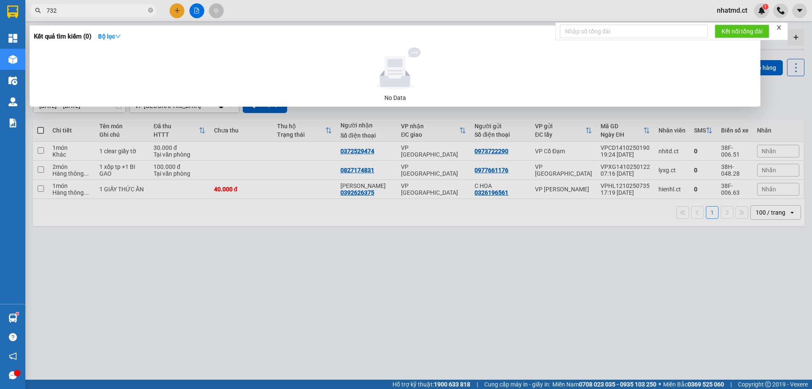
type input "7321"
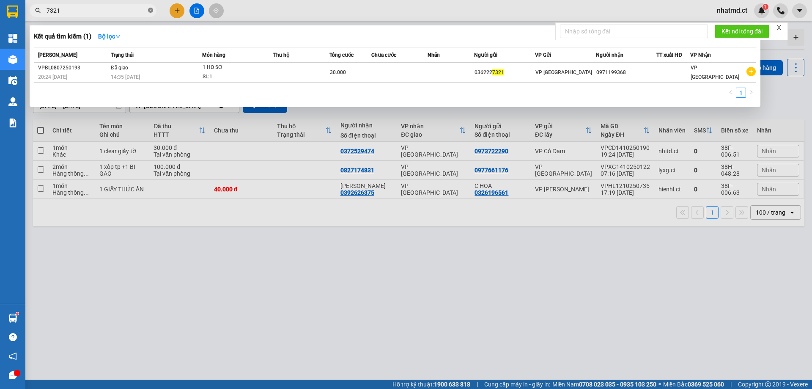
click at [149, 12] on icon "close-circle" at bounding box center [150, 10] width 5 height 5
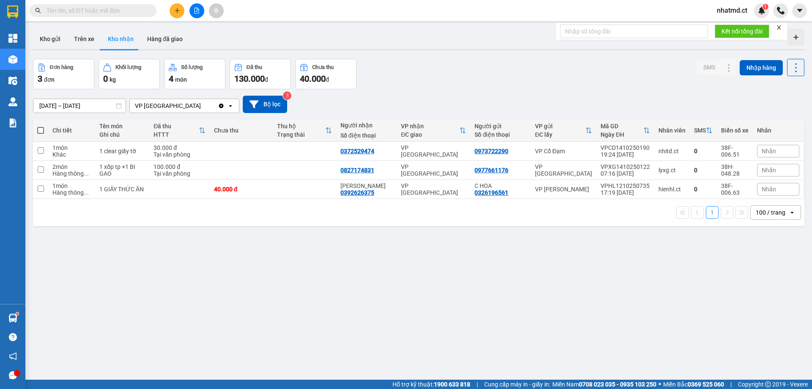
click at [110, 8] on input "text" at bounding box center [97, 10] width 100 height 9
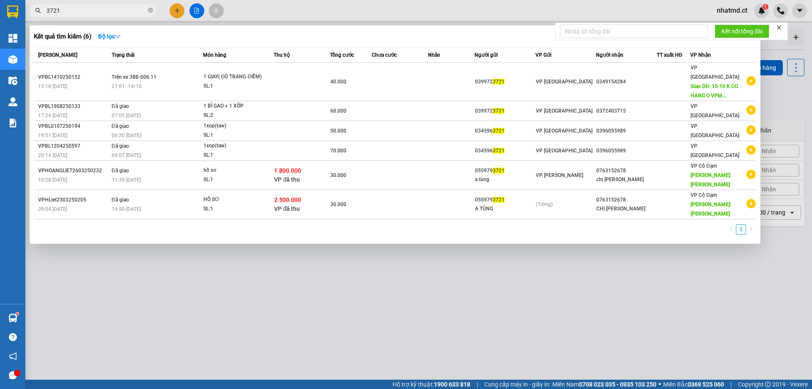
type input "3721"
drag, startPoint x: 290, startPoint y: 238, endPoint x: 212, endPoint y: 176, distance: 99.4
click at [288, 238] on div at bounding box center [406, 194] width 812 height 389
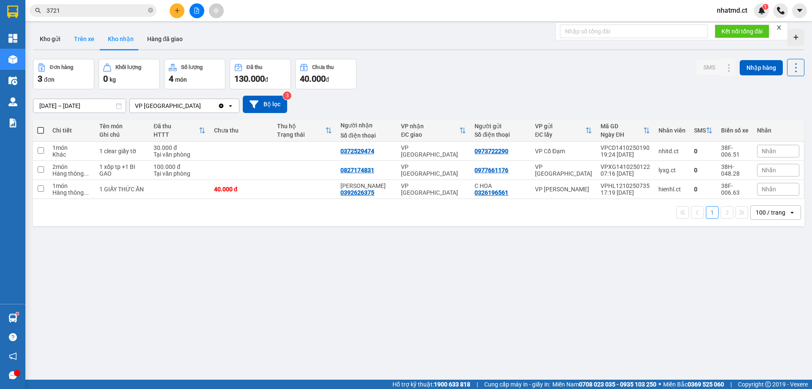
click at [93, 34] on button "Trên xe" at bounding box center [84, 39] width 34 height 20
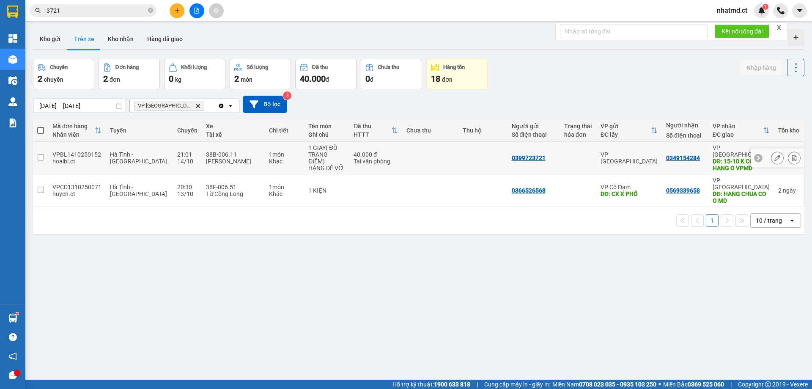
click at [212, 158] on div "[PERSON_NAME]" at bounding box center [233, 161] width 55 height 7
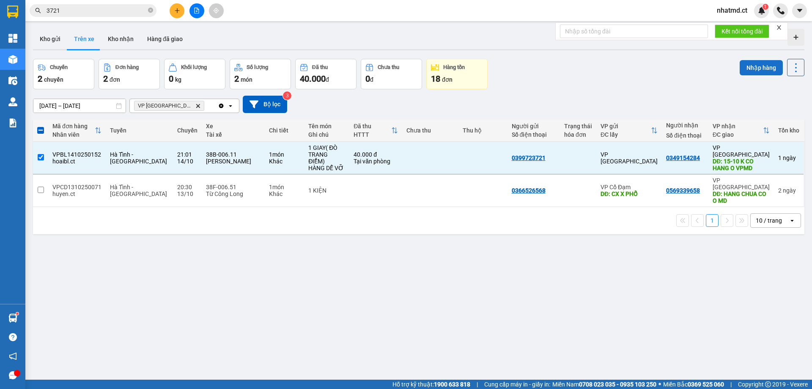
click at [744, 63] on button "Nhập hàng" at bounding box center [761, 67] width 43 height 15
checkbox input "false"
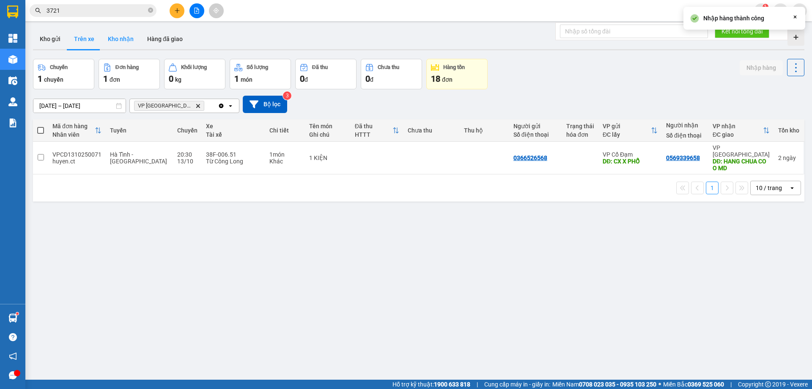
click at [118, 38] on button "Kho nhận" at bounding box center [120, 39] width 39 height 20
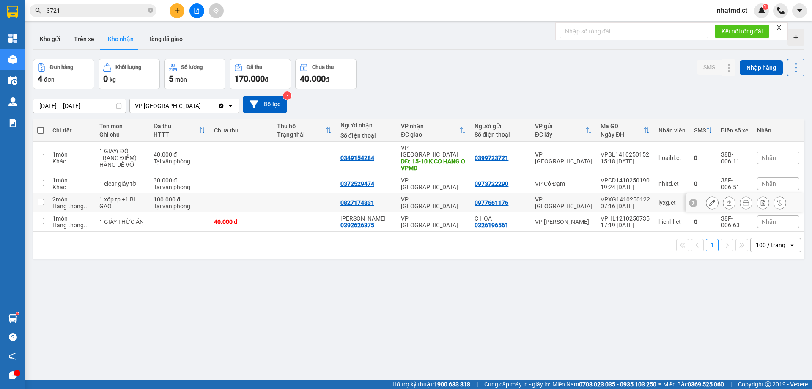
click at [296, 195] on td at bounding box center [304, 202] width 63 height 19
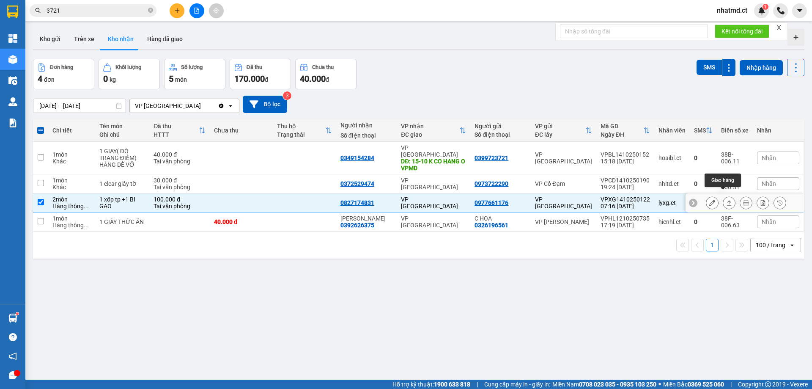
click at [726, 200] on icon at bounding box center [729, 203] width 6 height 6
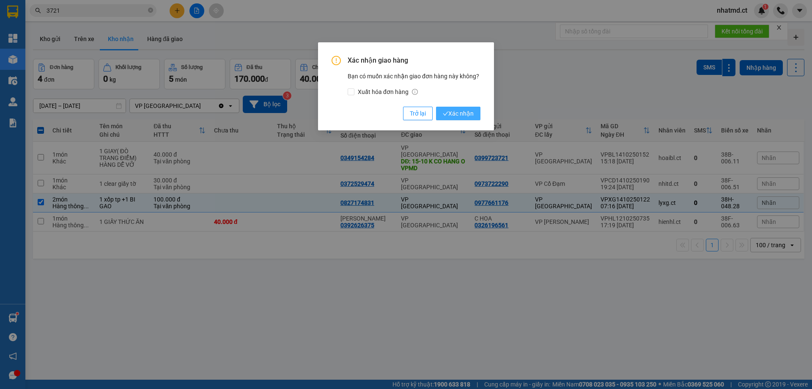
click at [458, 110] on span "Xác nhận" at bounding box center [458, 113] width 31 height 9
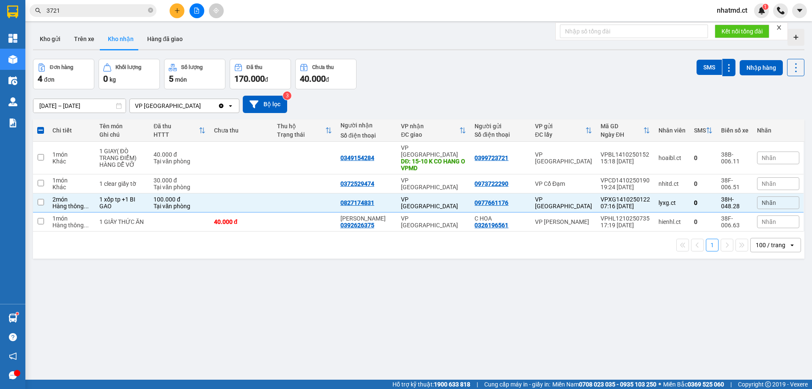
checkbox input "false"
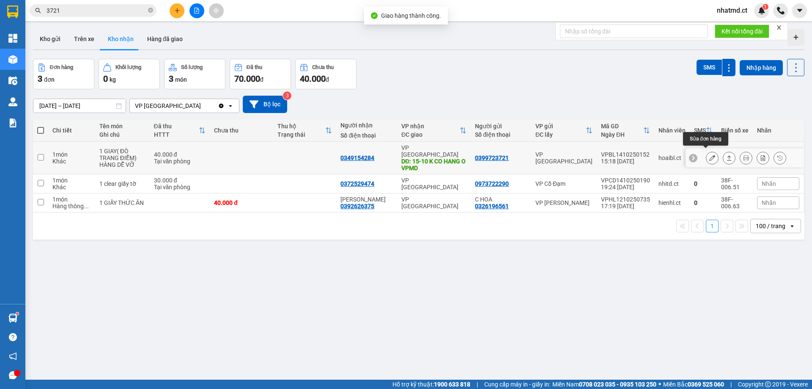
click at [709, 155] on icon at bounding box center [712, 158] width 6 height 6
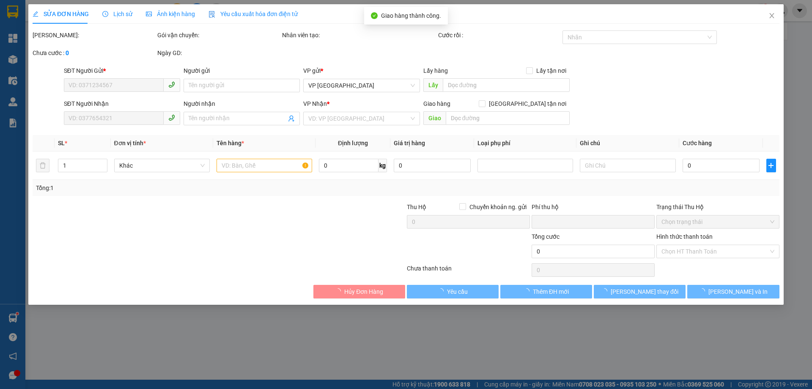
type input "0399723721"
type input "0349154284"
type input "15-10 K CO HANG O VPMD"
type input "0"
type input "40.000"
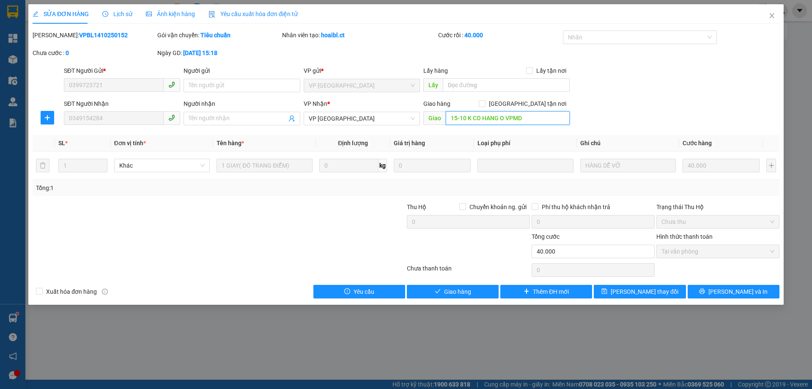
click at [483, 116] on input "15-10 K CO HANG O VPMD" at bounding box center [508, 118] width 124 height 14
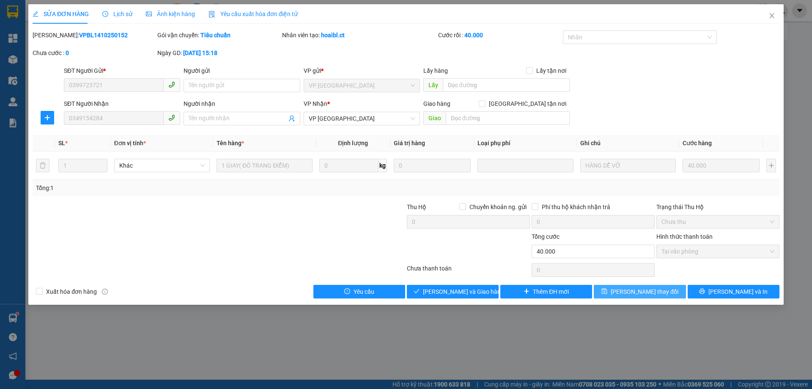
click at [641, 294] on span "[PERSON_NAME] thay đổi" at bounding box center [645, 291] width 68 height 9
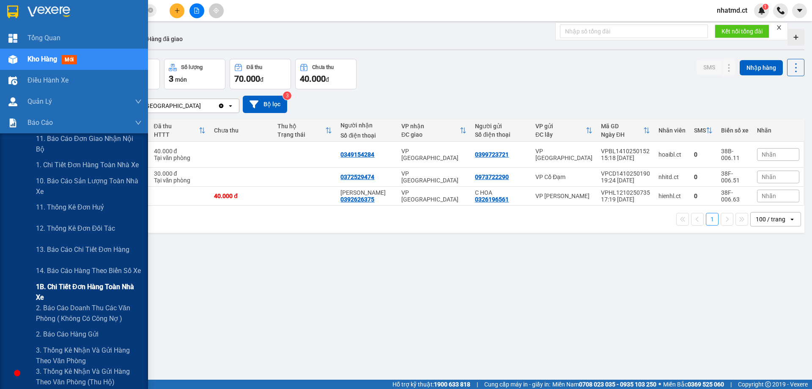
click at [53, 284] on span "1B. Chi tiết đơn hàng toàn nhà xe" at bounding box center [89, 291] width 106 height 21
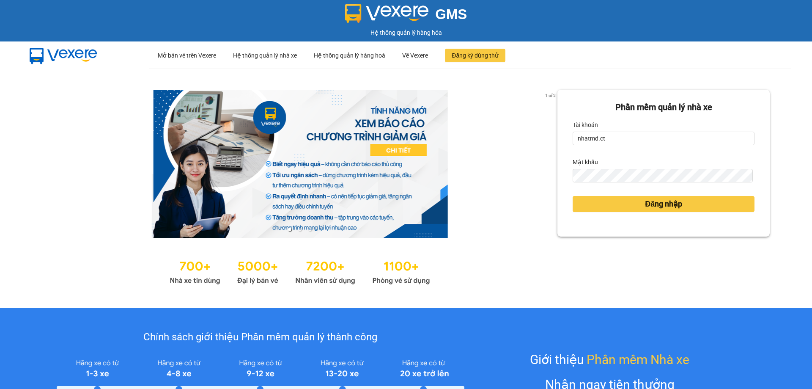
click at [649, 148] on form "Phần mềm quản lý nhà xe Tài khoản nhatmd.ct Mật khẩu Đăng nhập" at bounding box center [664, 163] width 182 height 125
click at [642, 135] on input "nhatmd.ct" at bounding box center [664, 139] width 182 height 14
type input "linhmd.ct"
click at [645, 206] on span "Đăng nhập" at bounding box center [663, 204] width 37 height 12
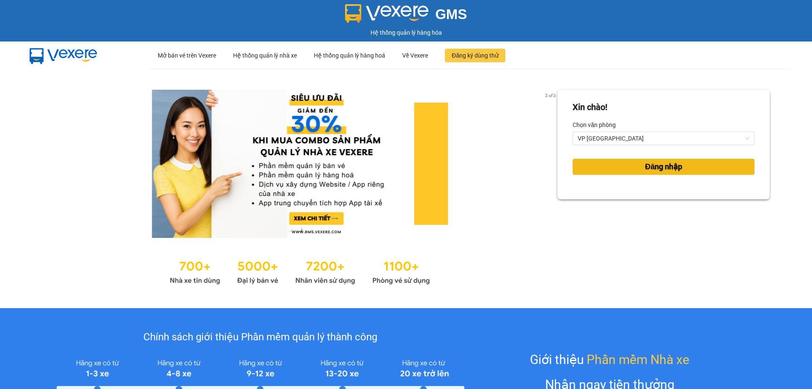
click at [664, 160] on button "Đăng nhập" at bounding box center [664, 167] width 182 height 16
